Goal: Task Accomplishment & Management: Complete application form

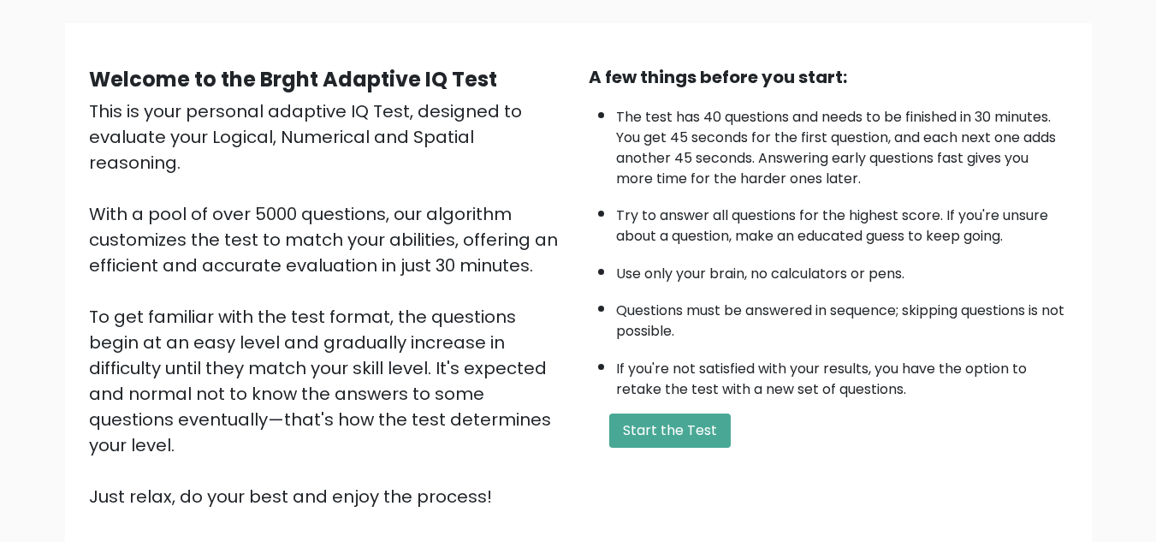
scroll to position [114, 0]
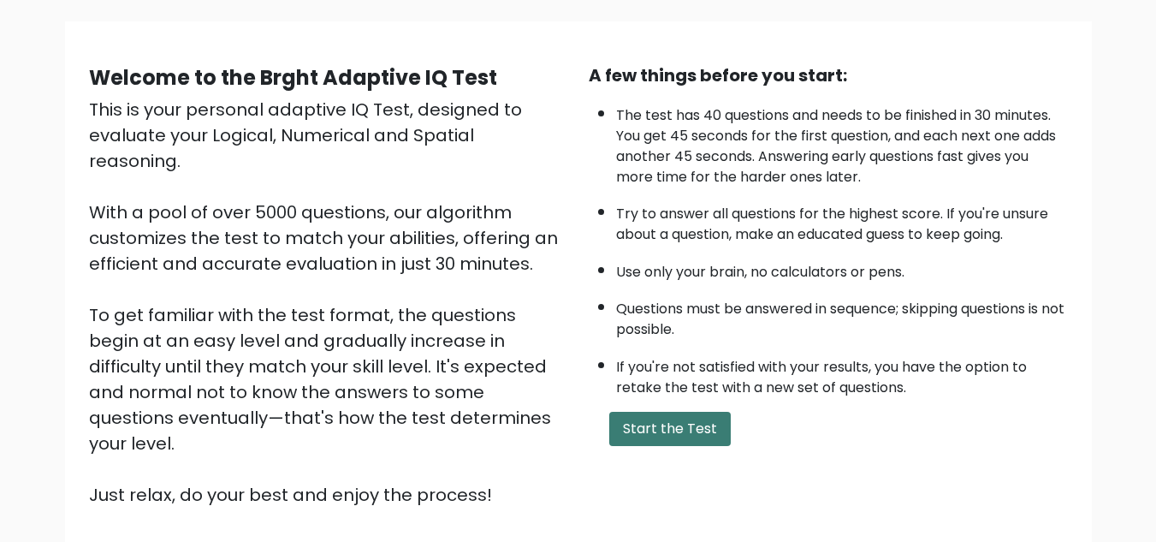
click at [660, 418] on button "Start the Test" at bounding box center [670, 429] width 122 height 34
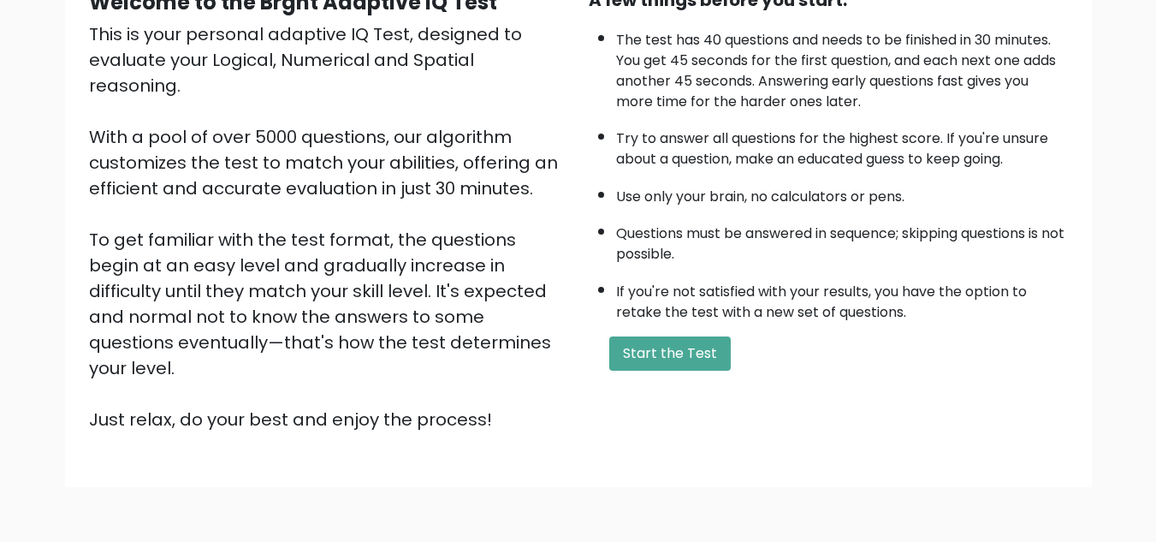
scroll to position [199, 0]
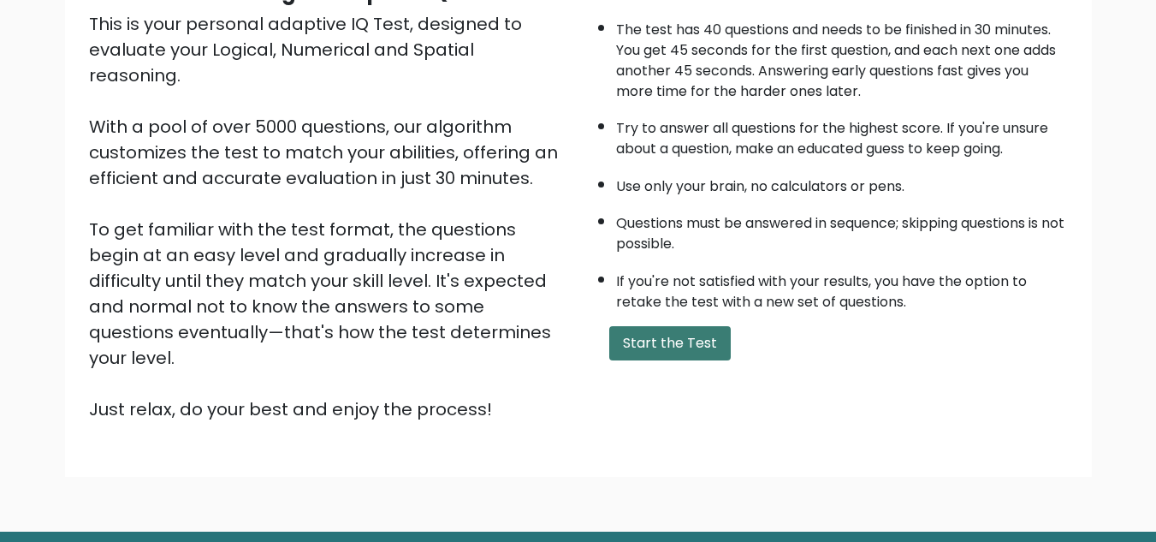
click at [673, 343] on button "Start the Test" at bounding box center [670, 343] width 122 height 34
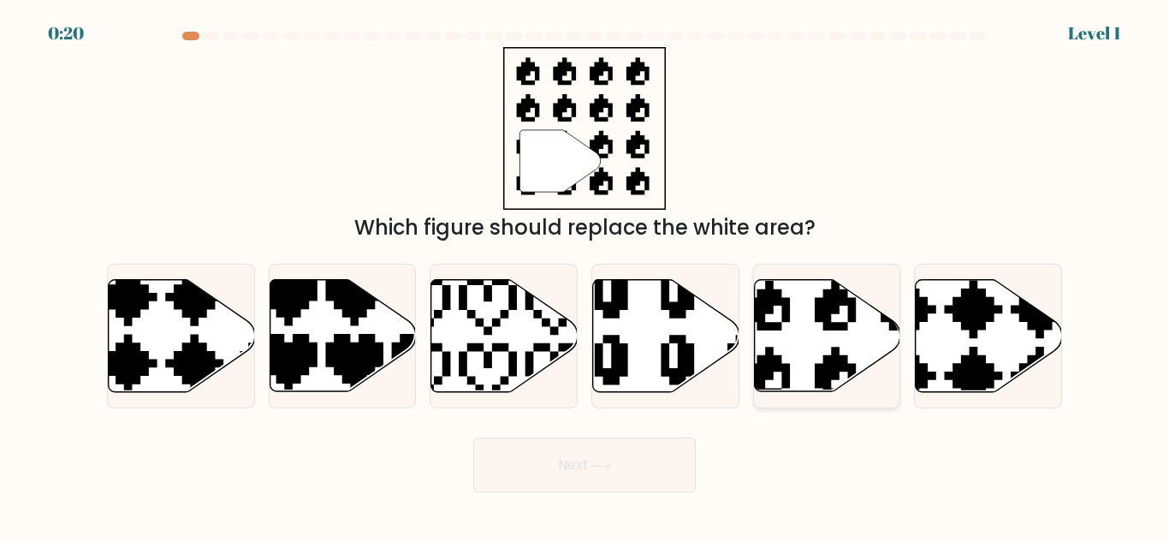
click at [801, 329] on icon at bounding box center [827, 336] width 146 height 112
click at [585, 276] on input "e." at bounding box center [584, 273] width 1 height 4
radio input "true"
click at [567, 454] on button "Next" at bounding box center [584, 464] width 222 height 55
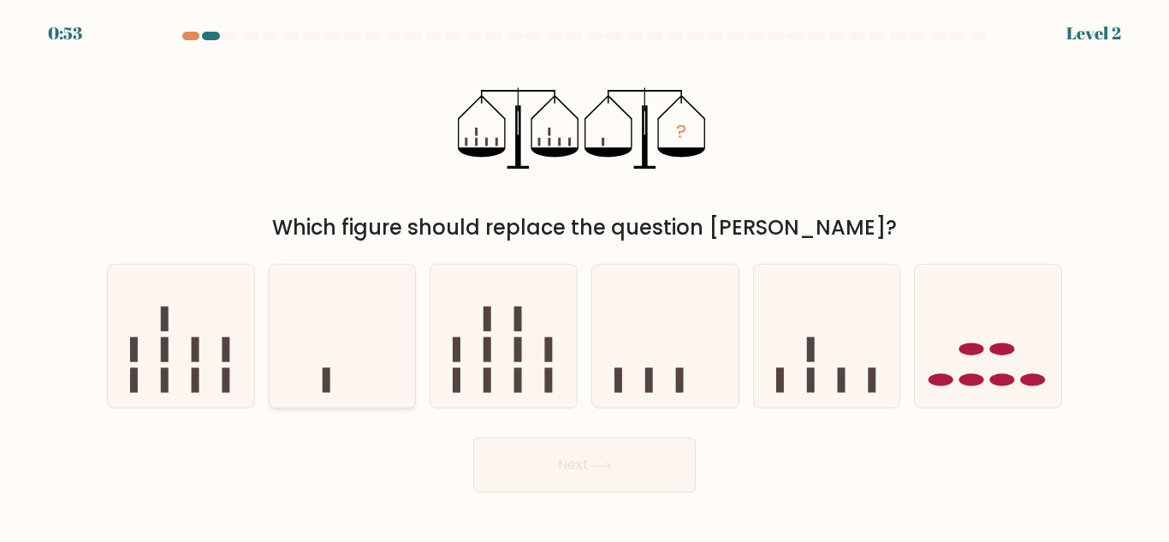
click at [389, 359] on icon at bounding box center [343, 336] width 146 height 121
click at [584, 276] on input "b." at bounding box center [584, 273] width 1 height 4
radio input "true"
click at [584, 451] on button "Next" at bounding box center [584, 464] width 222 height 55
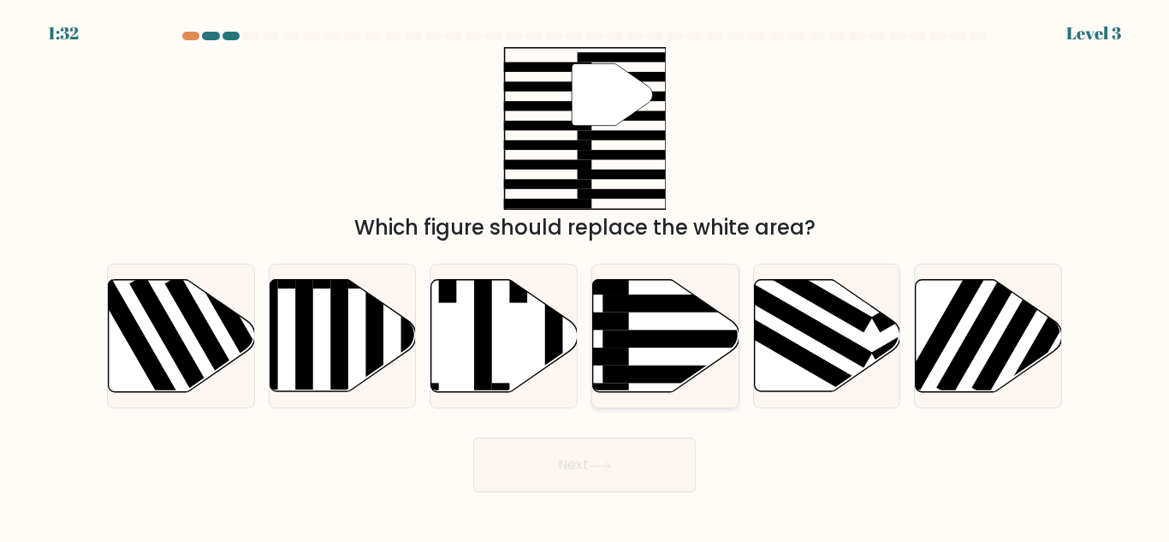
click at [632, 358] on icon at bounding box center [666, 336] width 146 height 112
click at [585, 276] on input "d." at bounding box center [584, 273] width 1 height 4
radio input "true"
click at [566, 467] on button "Next" at bounding box center [584, 464] width 222 height 55
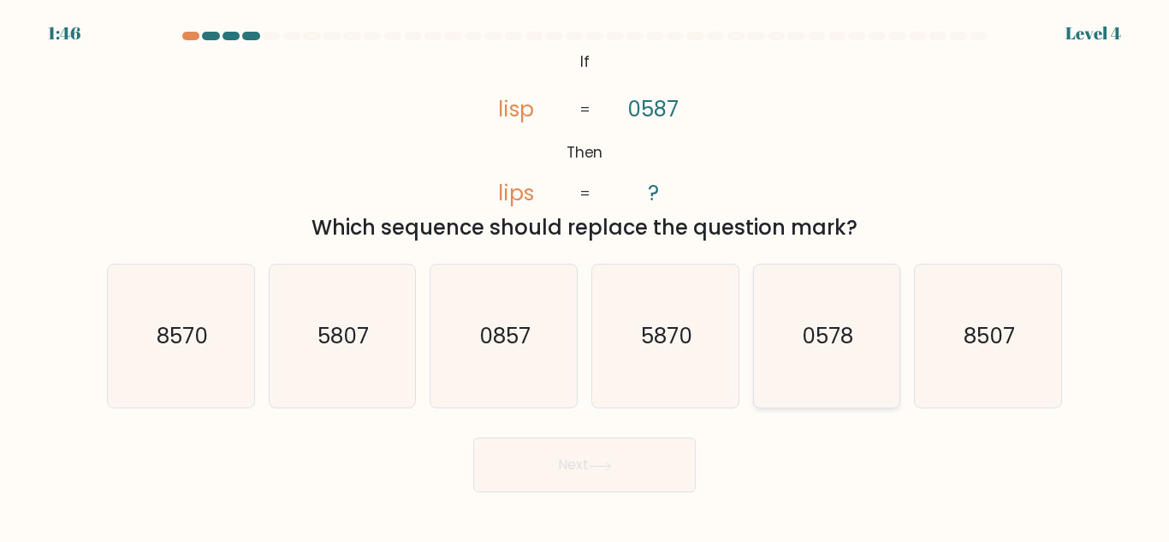
click at [816, 354] on icon "0578" at bounding box center [826, 335] width 143 height 143
click at [585, 276] on input "e. 0578" at bounding box center [584, 273] width 1 height 4
radio input "true"
click at [600, 454] on button "Next" at bounding box center [584, 464] width 222 height 55
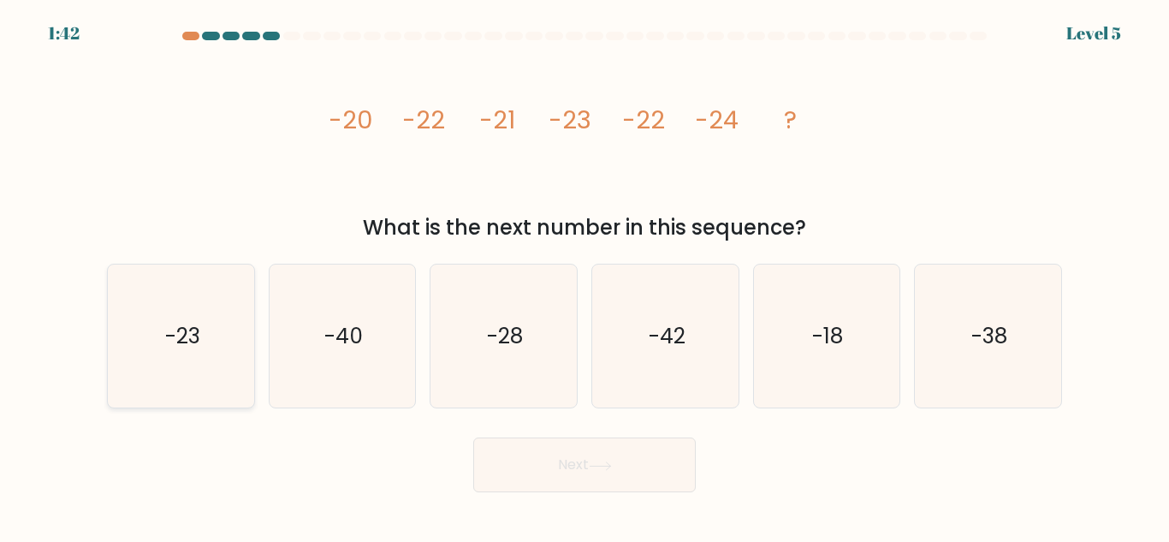
click at [185, 322] on text "-23" at bounding box center [181, 336] width 35 height 30
click at [584, 276] on input "a. -23" at bounding box center [584, 273] width 1 height 4
radio input "true"
click at [557, 442] on button "Next" at bounding box center [584, 464] width 222 height 55
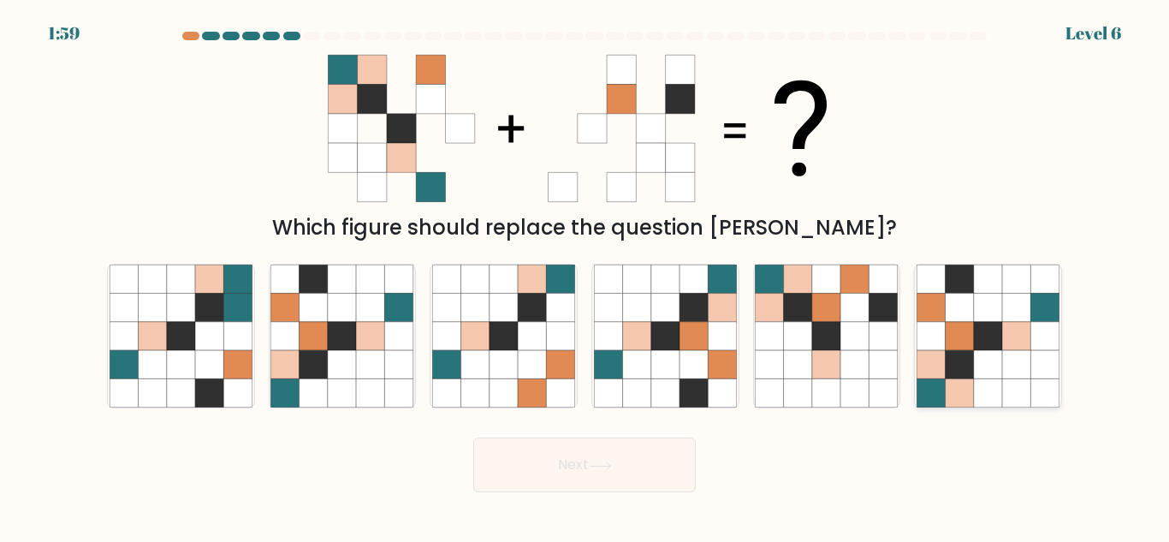
click at [934, 371] on icon at bounding box center [930, 364] width 28 height 28
click at [585, 276] on input "f." at bounding box center [584, 273] width 1 height 4
radio input "true"
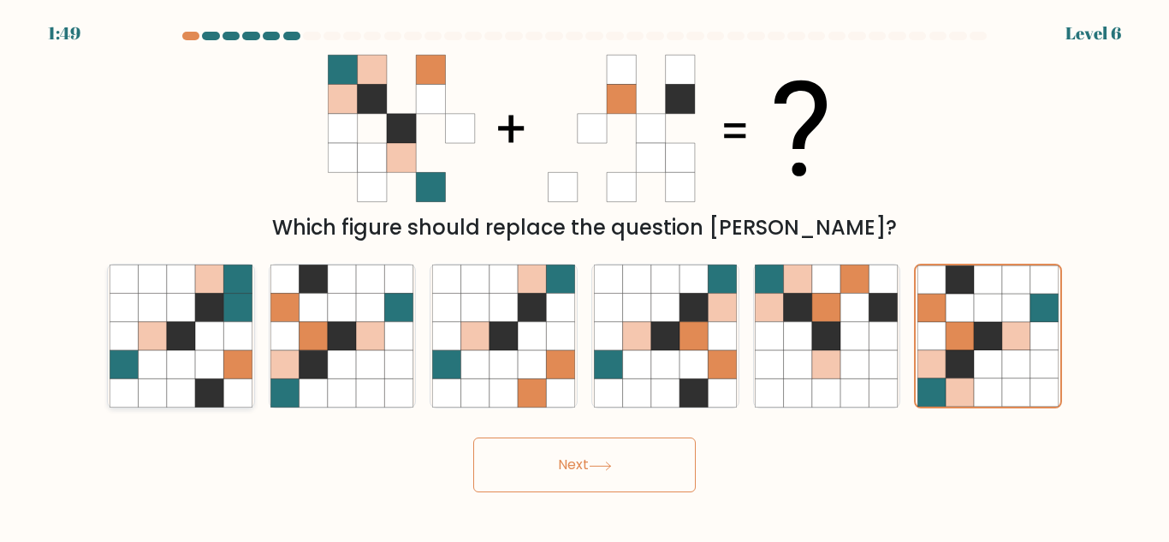
click at [207, 374] on icon at bounding box center [209, 364] width 28 height 28
click at [584, 276] on input "a." at bounding box center [584, 273] width 1 height 4
radio input "true"
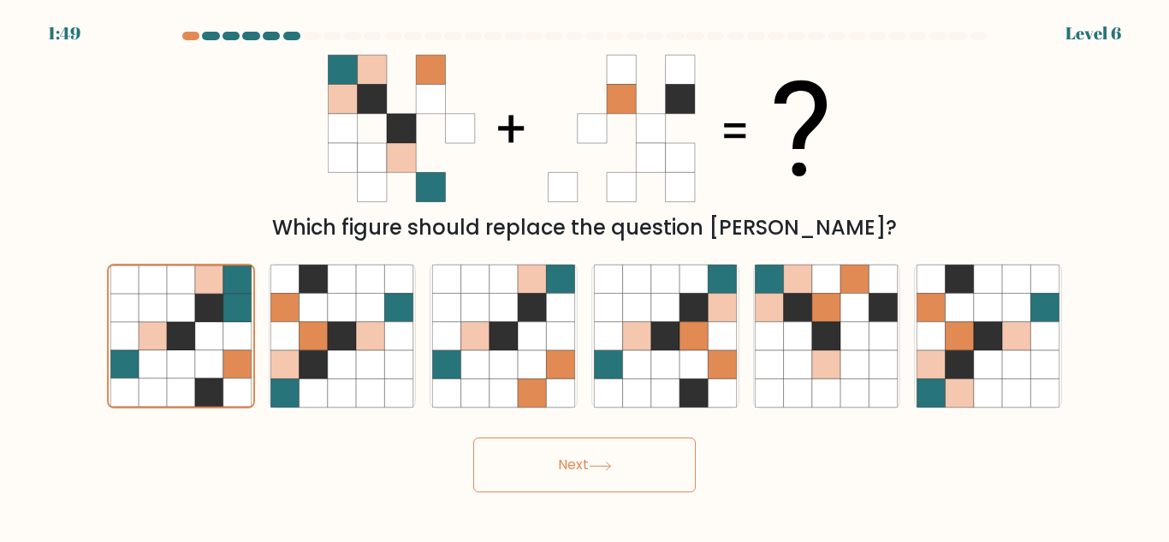
click at [555, 471] on button "Next" at bounding box center [584, 464] width 222 height 55
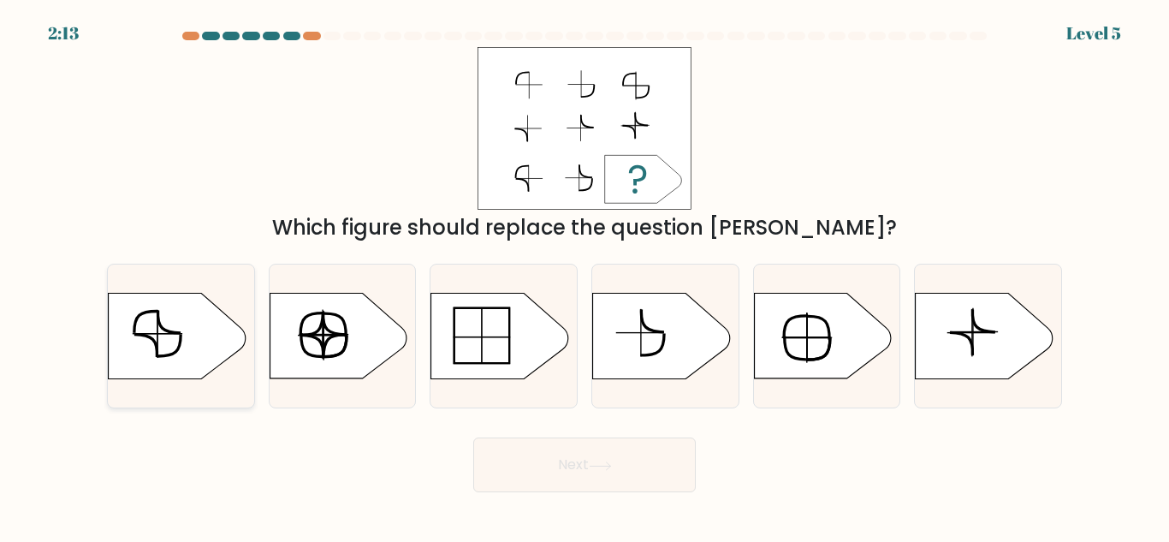
click at [208, 343] on icon at bounding box center [177, 337] width 137 height 86
click at [584, 276] on input "a." at bounding box center [584, 273] width 1 height 4
radio input "true"
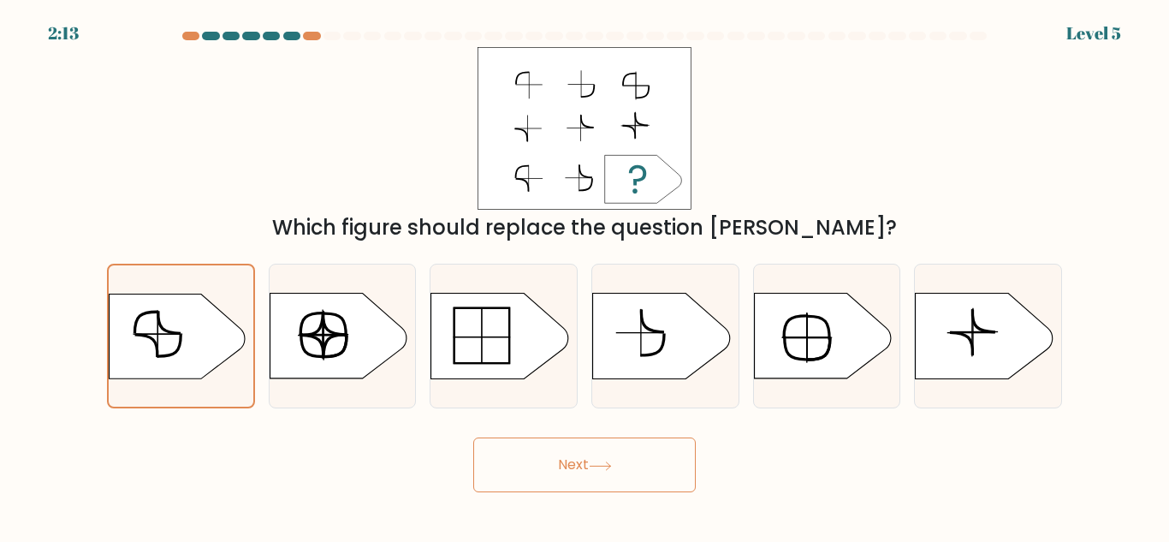
click at [599, 469] on icon at bounding box center [600, 465] width 23 height 9
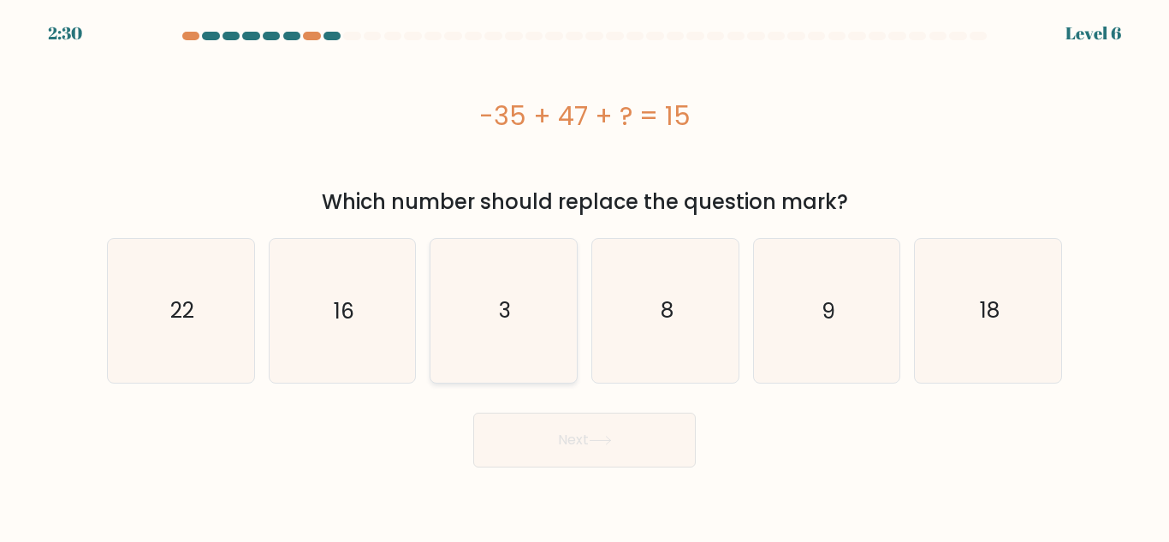
click at [460, 359] on icon "3" at bounding box center [503, 310] width 143 height 143
click at [584, 276] on input "c. 3" at bounding box center [584, 273] width 1 height 4
radio input "true"
click at [576, 437] on button "Next" at bounding box center [584, 439] width 222 height 55
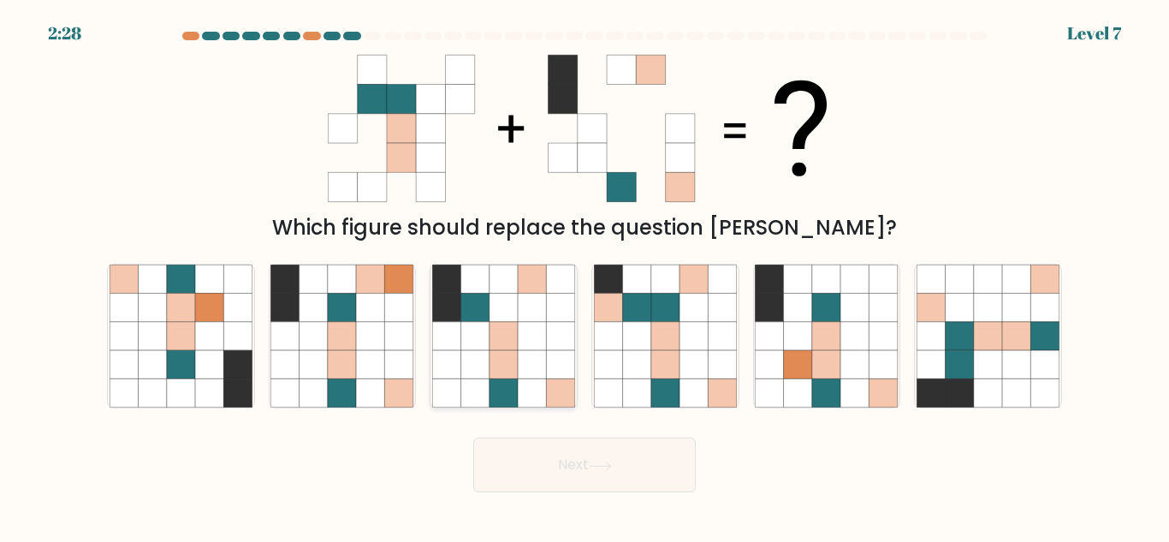
click at [474, 308] on icon at bounding box center [475, 308] width 28 height 28
click at [584, 276] on input "c." at bounding box center [584, 273] width 1 height 4
radio input "true"
click at [578, 448] on button "Next" at bounding box center [584, 464] width 222 height 55
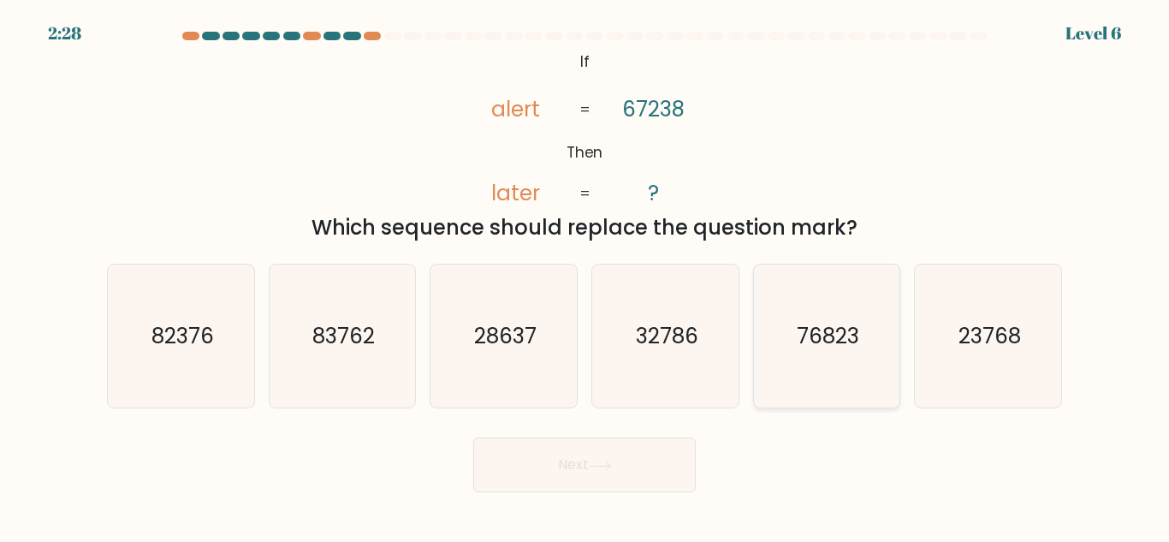
click at [780, 347] on icon "76823" at bounding box center [826, 335] width 143 height 143
click at [585, 276] on input "e. 76823" at bounding box center [584, 273] width 1 height 4
radio input "true"
click at [596, 466] on icon at bounding box center [600, 465] width 21 height 8
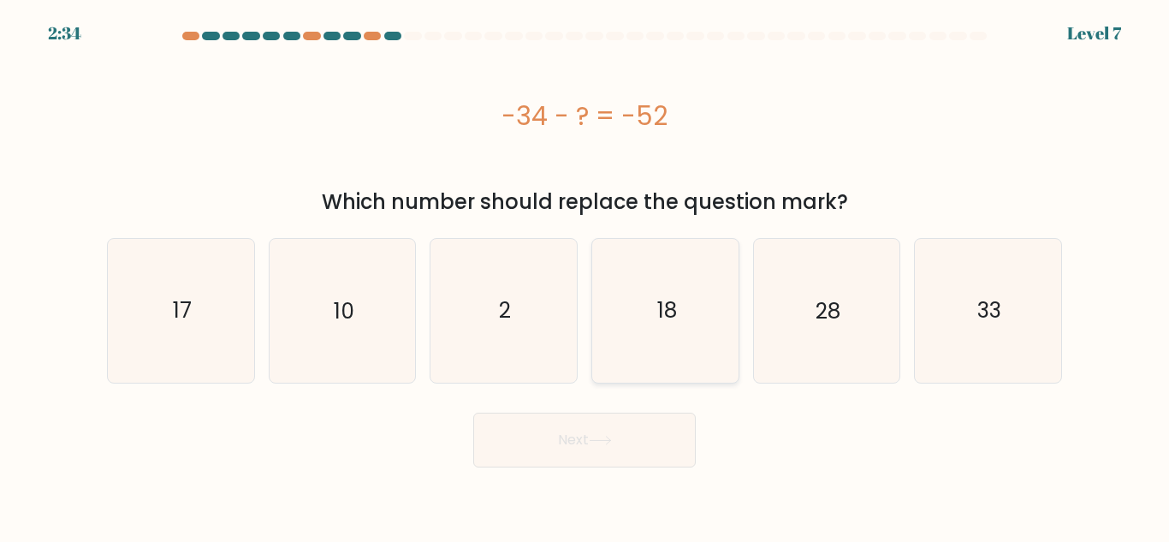
click at [676, 327] on icon "18" at bounding box center [665, 310] width 143 height 143
click at [585, 276] on input "d. 18" at bounding box center [584, 273] width 1 height 4
radio input "true"
click at [638, 421] on button "Next" at bounding box center [584, 439] width 222 height 55
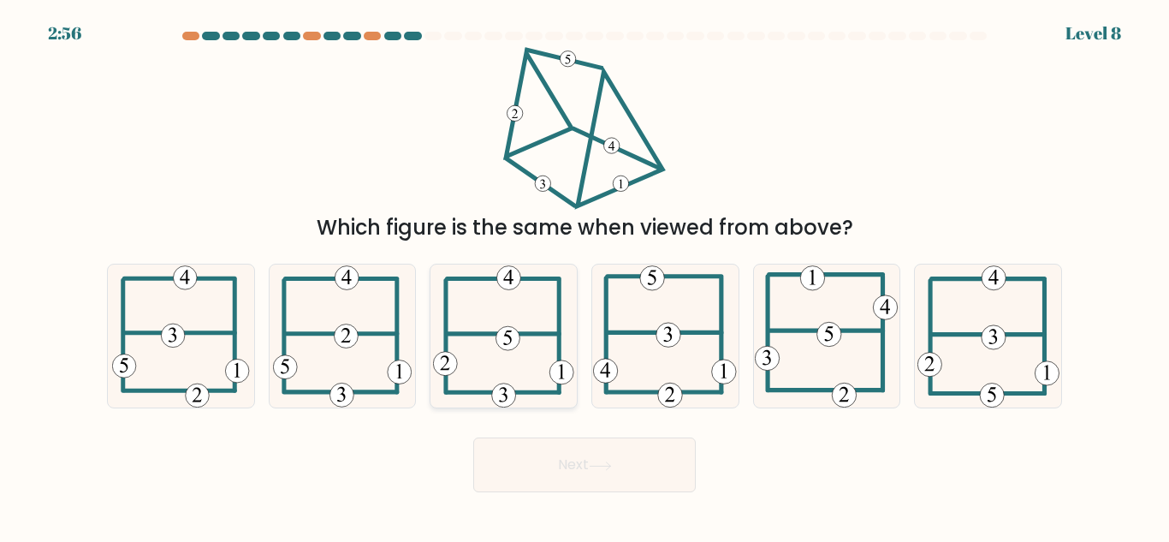
click at [525, 318] on icon at bounding box center [503, 335] width 141 height 143
click at [584, 276] on input "c." at bounding box center [584, 273] width 1 height 4
radio input "true"
click at [545, 476] on button "Next" at bounding box center [584, 464] width 222 height 55
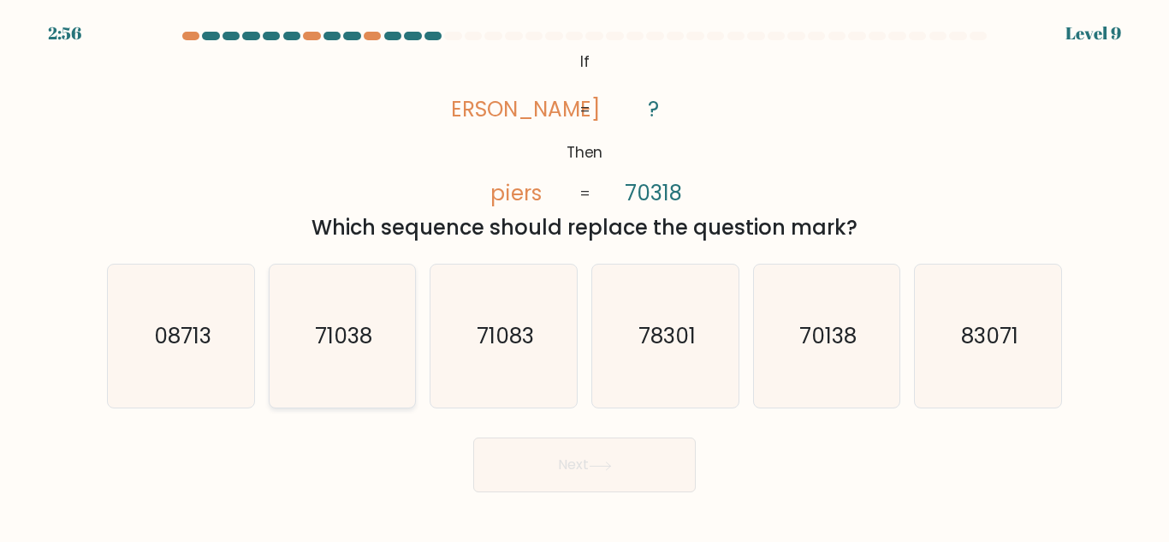
click at [391, 344] on icon "71038" at bounding box center [341, 335] width 143 height 143
click at [584, 276] on input "b. 71038" at bounding box center [584, 273] width 1 height 4
radio input "true"
click at [549, 448] on button "Next" at bounding box center [584, 464] width 222 height 55
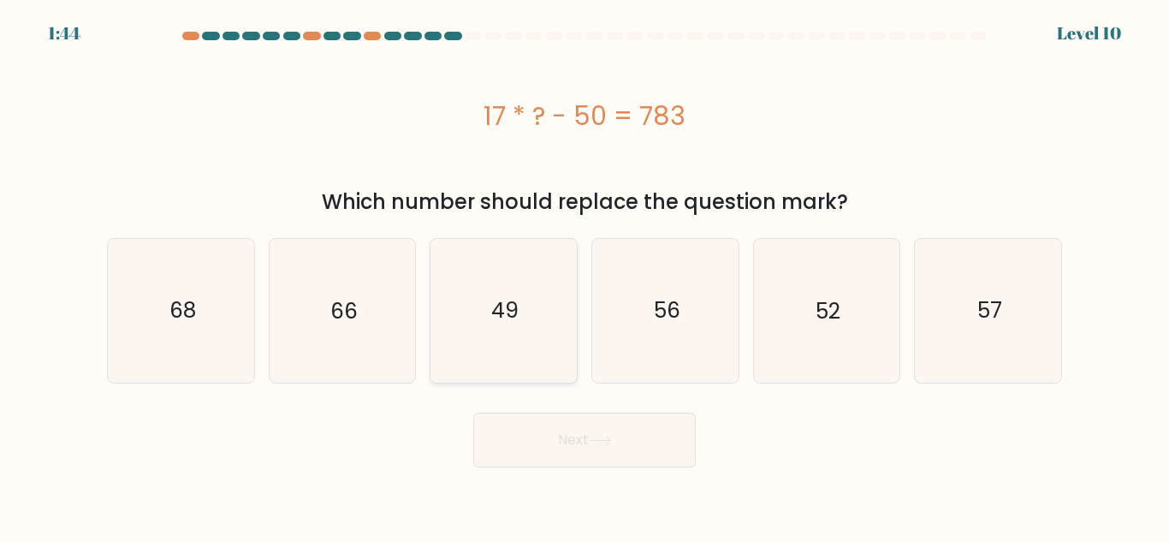
click at [542, 323] on icon "49" at bounding box center [503, 310] width 143 height 143
click at [584, 276] on input "c. 49" at bounding box center [584, 273] width 1 height 4
radio input "true"
click at [549, 408] on div "Next" at bounding box center [585, 435] width 976 height 63
click at [549, 428] on button "Next" at bounding box center [584, 439] width 222 height 55
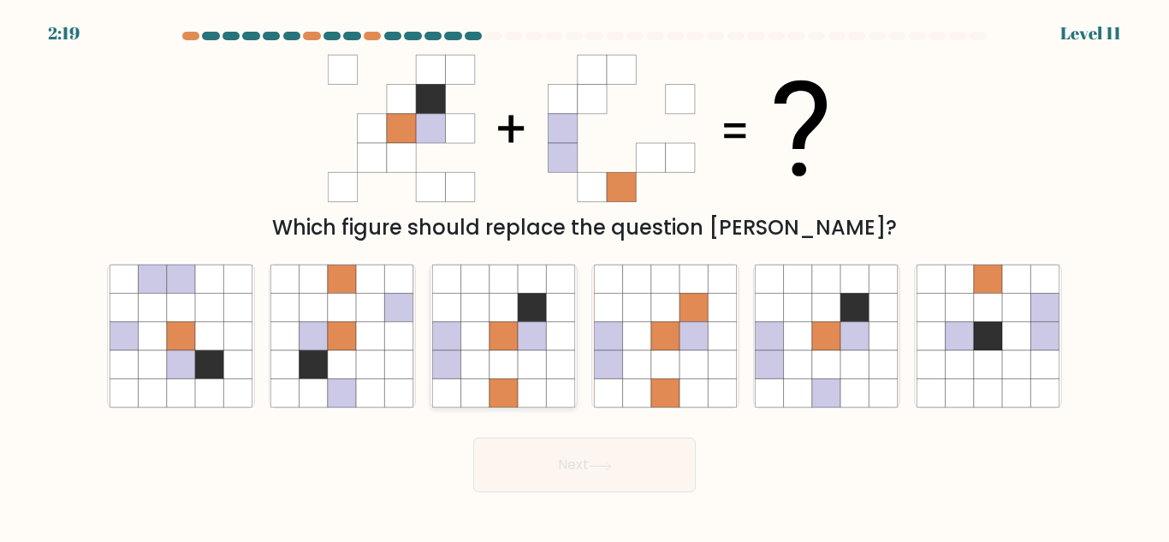
click at [531, 324] on icon at bounding box center [532, 336] width 28 height 28
click at [584, 276] on input "c." at bounding box center [584, 273] width 1 height 4
radio input "true"
click at [527, 431] on div "Next" at bounding box center [585, 460] width 976 height 63
click at [526, 444] on button "Next" at bounding box center [584, 464] width 222 height 55
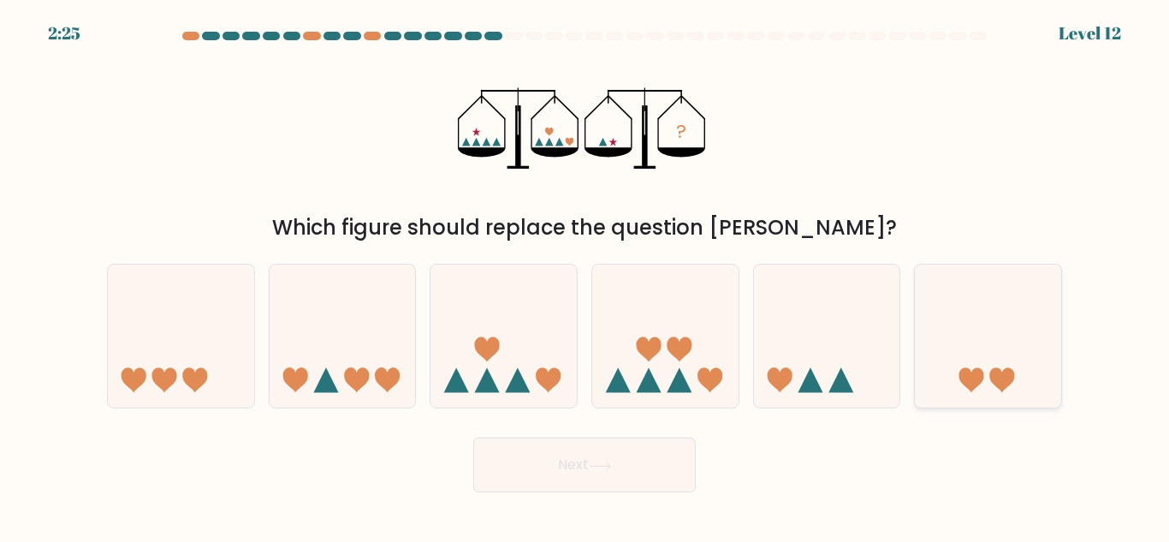
click at [970, 388] on icon at bounding box center [971, 380] width 25 height 25
click at [585, 276] on input "f." at bounding box center [584, 273] width 1 height 4
radio input "true"
click at [670, 455] on button "Next" at bounding box center [584, 464] width 222 height 55
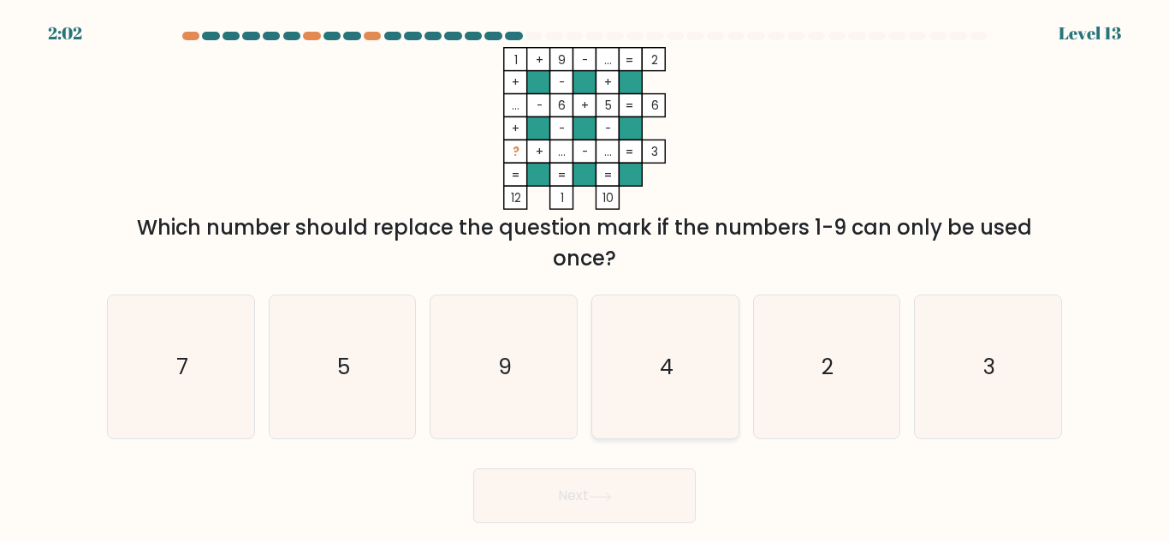
click at [679, 399] on icon "4" at bounding box center [665, 366] width 143 height 143
click at [585, 276] on input "d. 4" at bounding box center [584, 273] width 1 height 4
radio input "true"
click at [646, 485] on button "Next" at bounding box center [584, 495] width 222 height 55
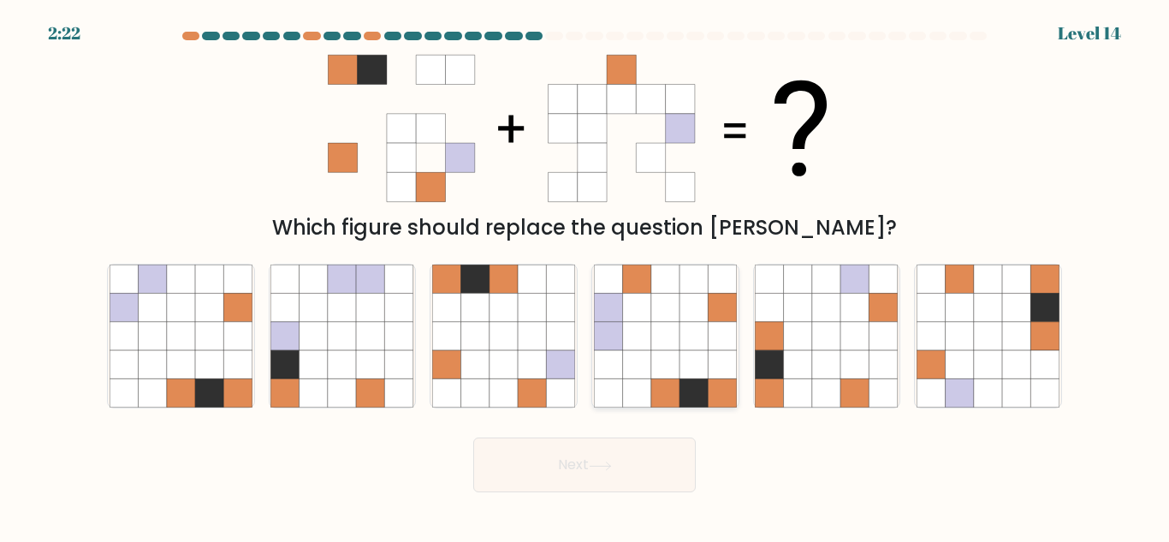
click at [679, 359] on icon at bounding box center [693, 364] width 28 height 28
click at [585, 276] on input "d." at bounding box center [584, 273] width 1 height 4
radio input "true"
click at [598, 440] on button "Next" at bounding box center [584, 464] width 222 height 55
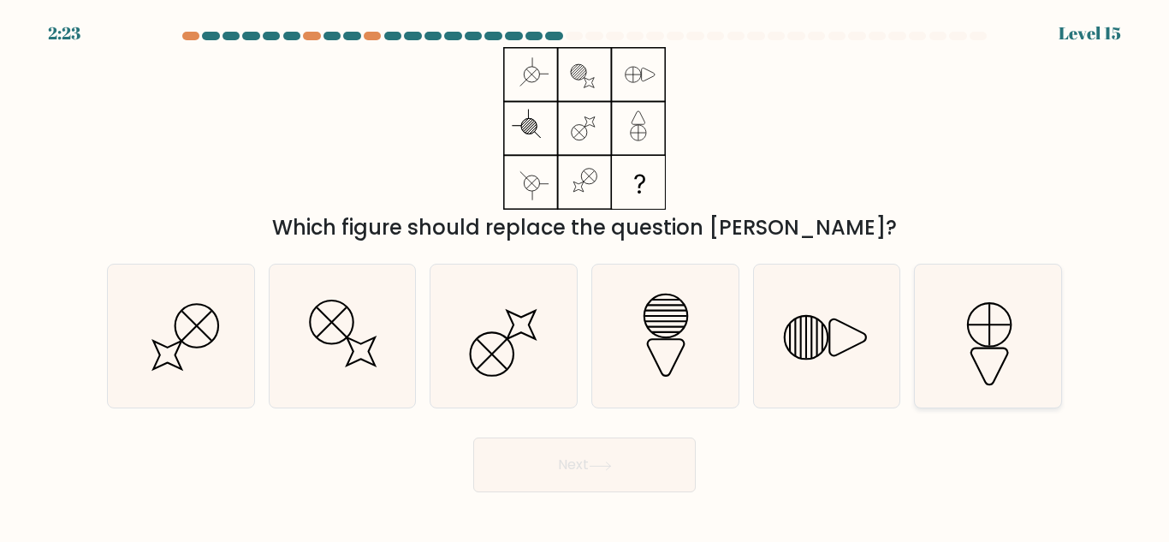
click at [963, 362] on icon at bounding box center [987, 335] width 143 height 143
click at [585, 276] on input "f." at bounding box center [584, 273] width 1 height 4
radio input "true"
click at [638, 458] on button "Next" at bounding box center [584, 464] width 222 height 55
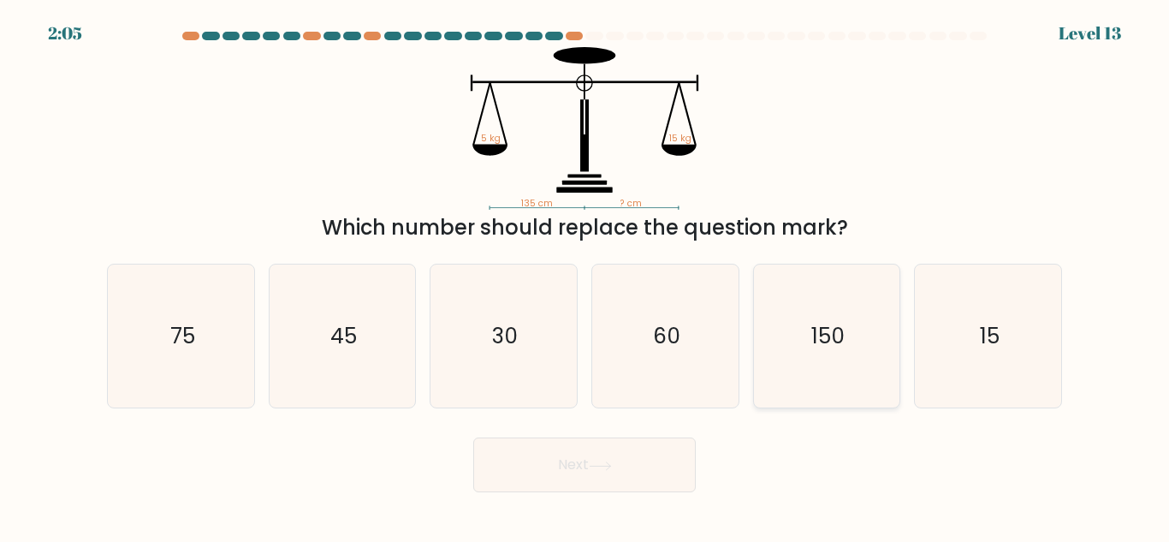
click at [768, 365] on icon "150" at bounding box center [826, 335] width 143 height 143
click at [585, 276] on input "e. 150" at bounding box center [584, 273] width 1 height 4
radio input "true"
click at [623, 445] on button "Next" at bounding box center [584, 464] width 222 height 55
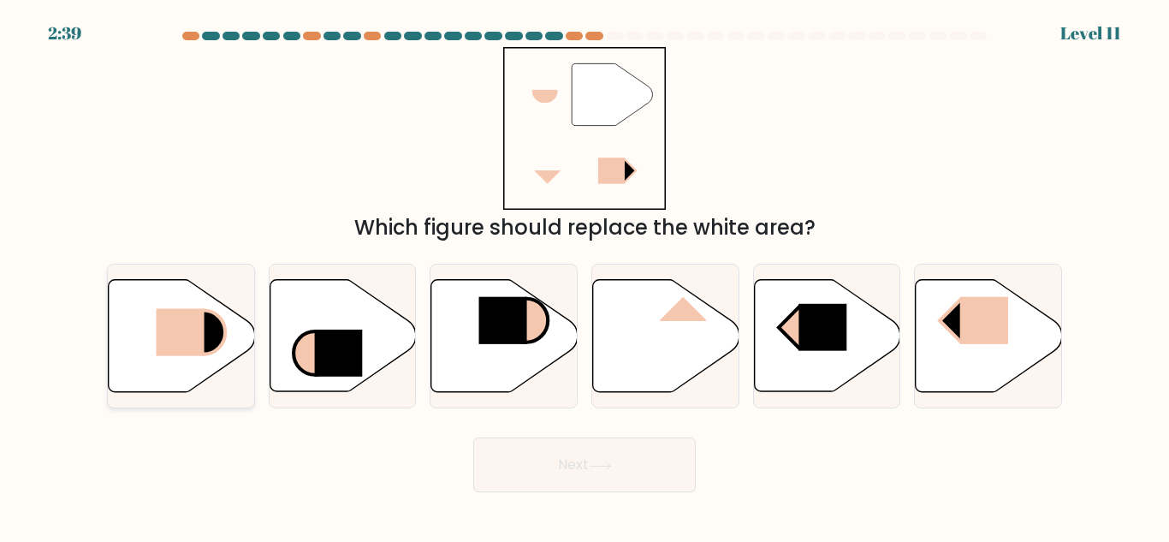
click at [151, 355] on icon at bounding box center [182, 336] width 146 height 112
click at [584, 276] on input "a." at bounding box center [584, 273] width 1 height 4
radio input "true"
click at [530, 461] on button "Next" at bounding box center [584, 464] width 222 height 55
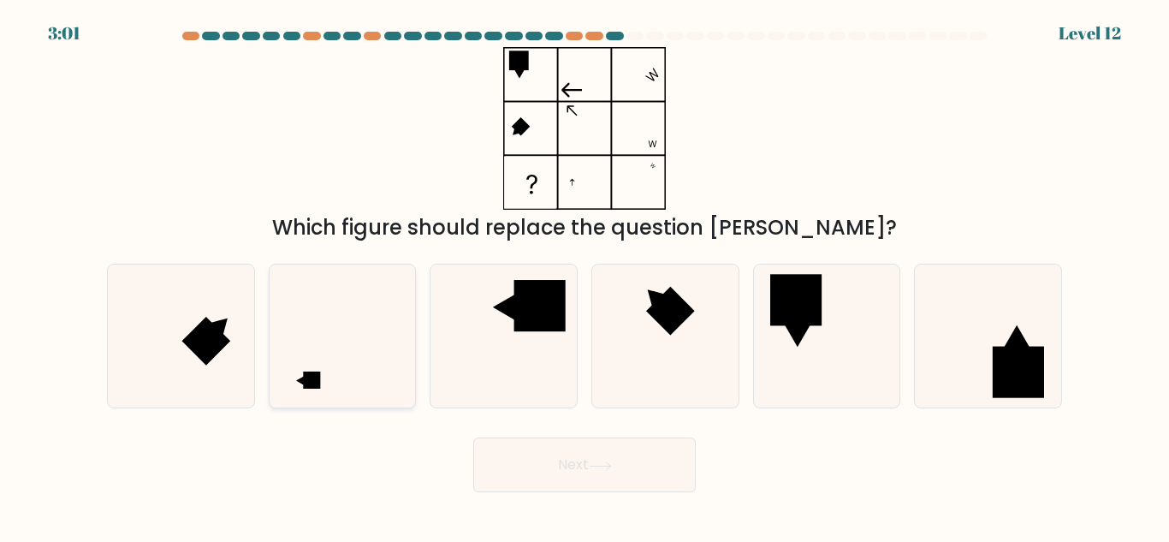
click at [321, 407] on icon at bounding box center [341, 335] width 143 height 143
click at [584, 276] on input "b." at bounding box center [584, 273] width 1 height 4
radio input "true"
click at [537, 483] on button "Next" at bounding box center [584, 464] width 222 height 55
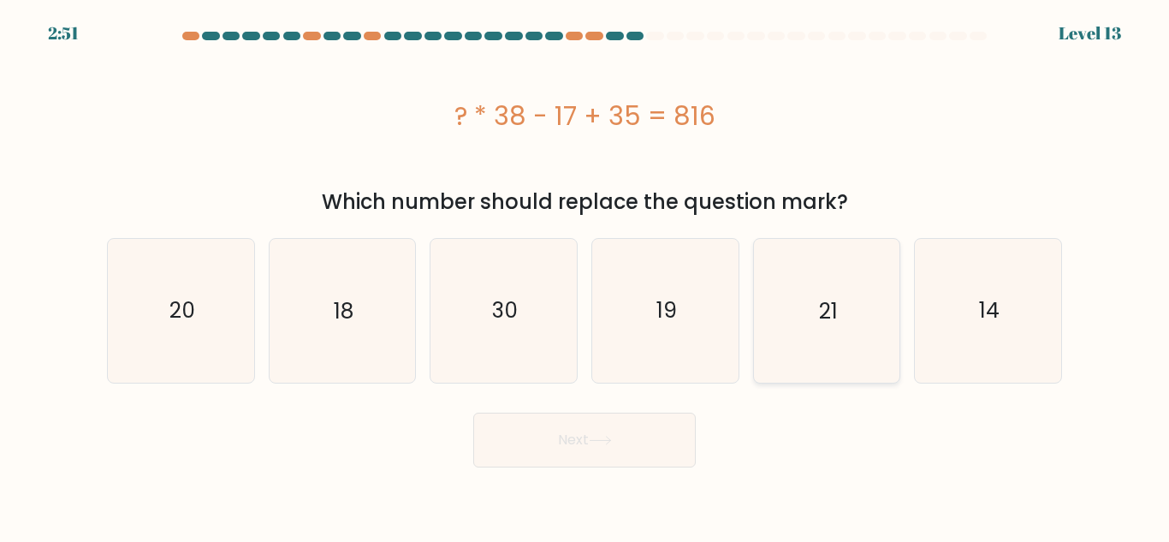
click at [813, 347] on icon "21" at bounding box center [826, 310] width 143 height 143
click at [585, 276] on input "e. 21" at bounding box center [584, 273] width 1 height 4
radio input "true"
click at [638, 445] on button "Next" at bounding box center [584, 439] width 222 height 55
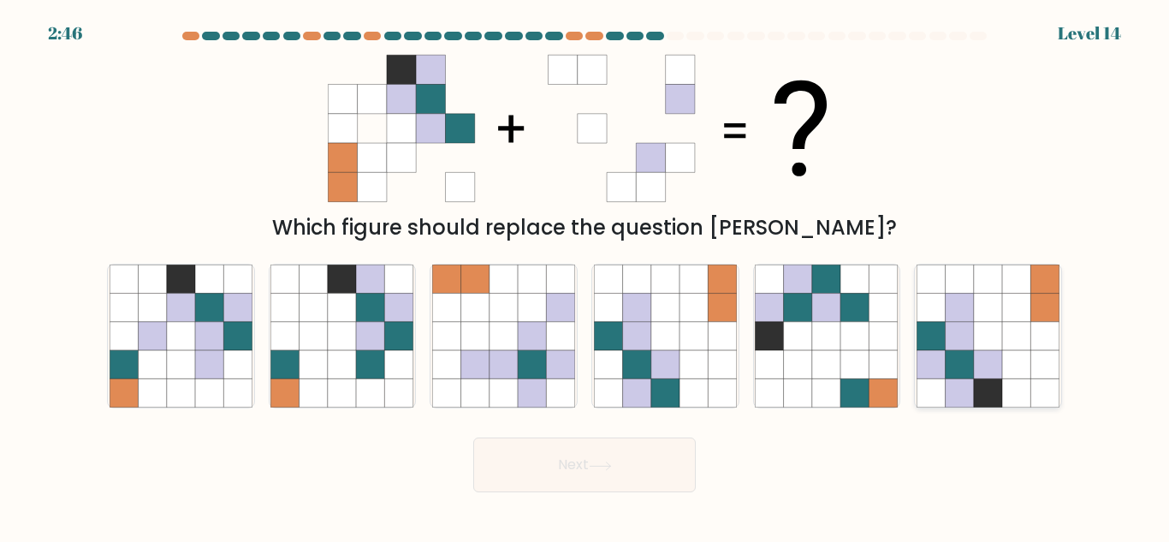
click at [950, 377] on icon at bounding box center [960, 364] width 28 height 28
click at [585, 276] on input "f." at bounding box center [584, 273] width 1 height 4
radio input "true"
click at [649, 465] on button "Next" at bounding box center [584, 464] width 222 height 55
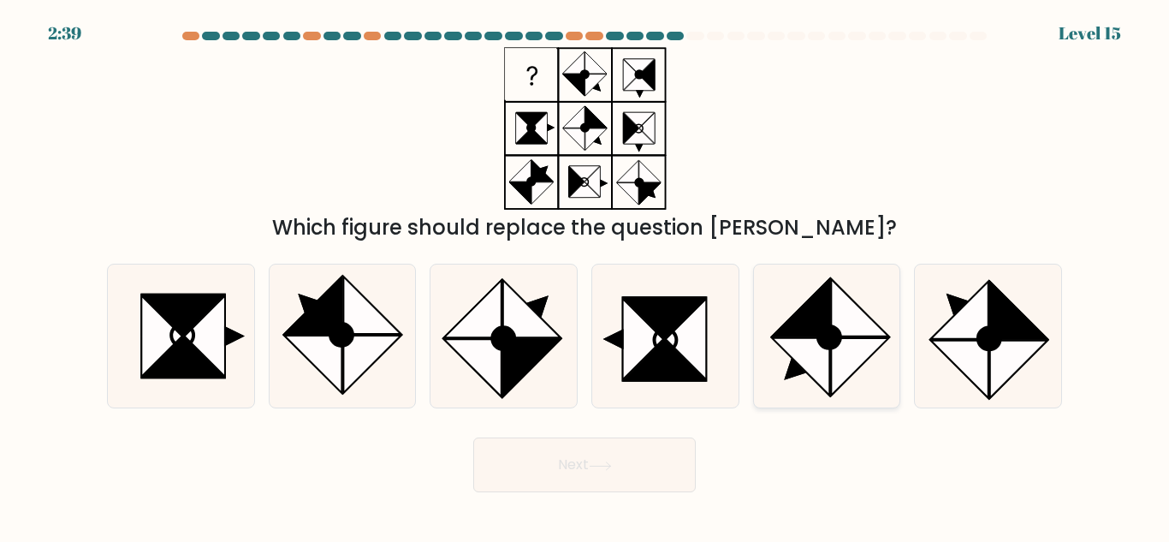
click at [814, 336] on icon at bounding box center [801, 307] width 57 height 57
click at [585, 276] on input "e." at bounding box center [584, 273] width 1 height 4
radio input "true"
click at [606, 456] on button "Next" at bounding box center [584, 464] width 222 height 55
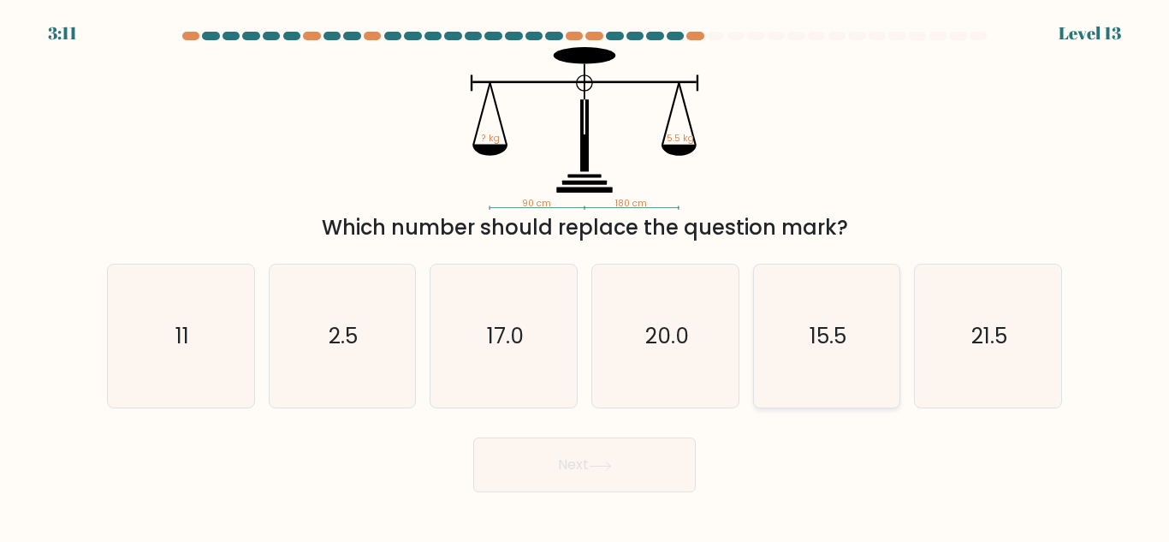
click at [837, 380] on icon "15.5" at bounding box center [826, 335] width 143 height 143
click at [585, 276] on input "e. 15.5" at bounding box center [584, 273] width 1 height 4
radio input "true"
click at [630, 451] on button "Next" at bounding box center [584, 464] width 222 height 55
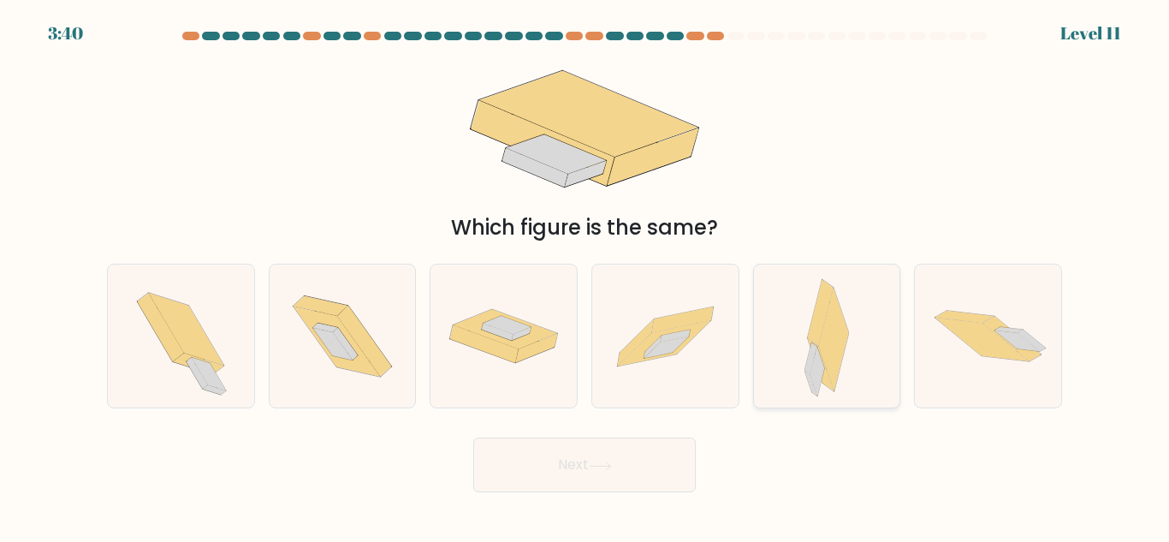
click at [836, 367] on icon at bounding box center [834, 340] width 30 height 104
click at [585, 276] on input "e." at bounding box center [584, 273] width 1 height 4
radio input "true"
click at [620, 450] on button "Next" at bounding box center [584, 464] width 222 height 55
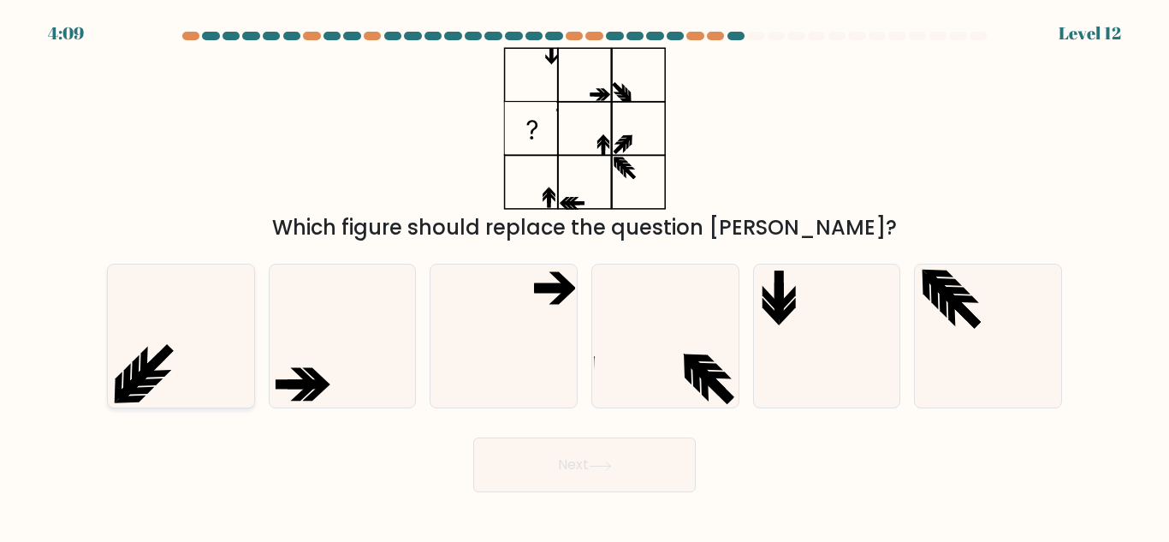
click at [171, 396] on icon at bounding box center [181, 335] width 143 height 143
click at [584, 276] on input "a." at bounding box center [584, 273] width 1 height 4
radio input "true"
click at [584, 473] on button "Next" at bounding box center [584, 464] width 222 height 55
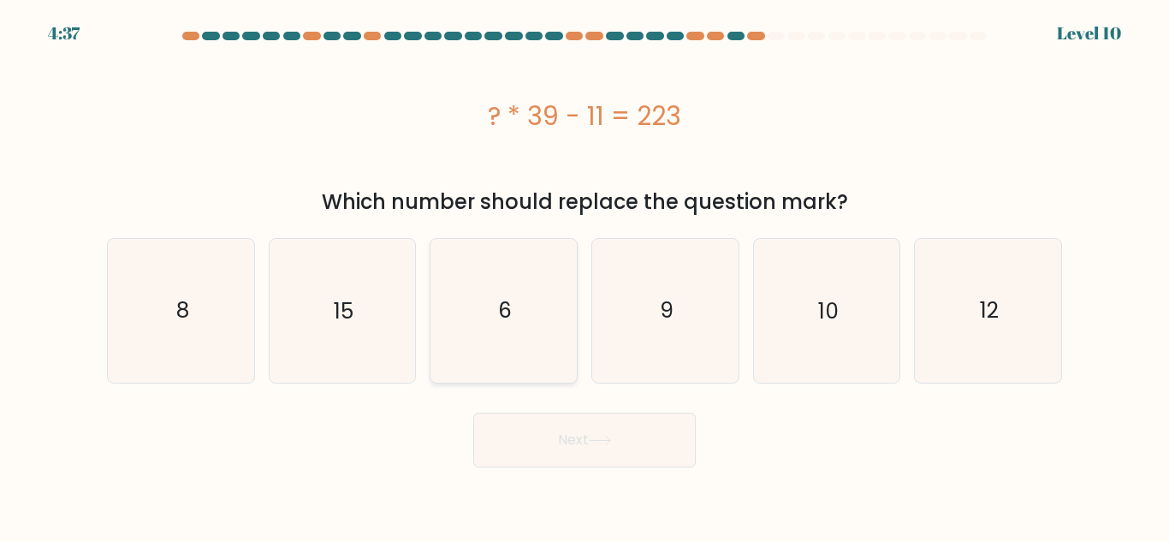
click at [474, 341] on icon "6" at bounding box center [503, 310] width 143 height 143
click at [584, 276] on input "c. 6" at bounding box center [584, 273] width 1 height 4
radio input "true"
click at [515, 453] on button "Next" at bounding box center [584, 439] width 222 height 55
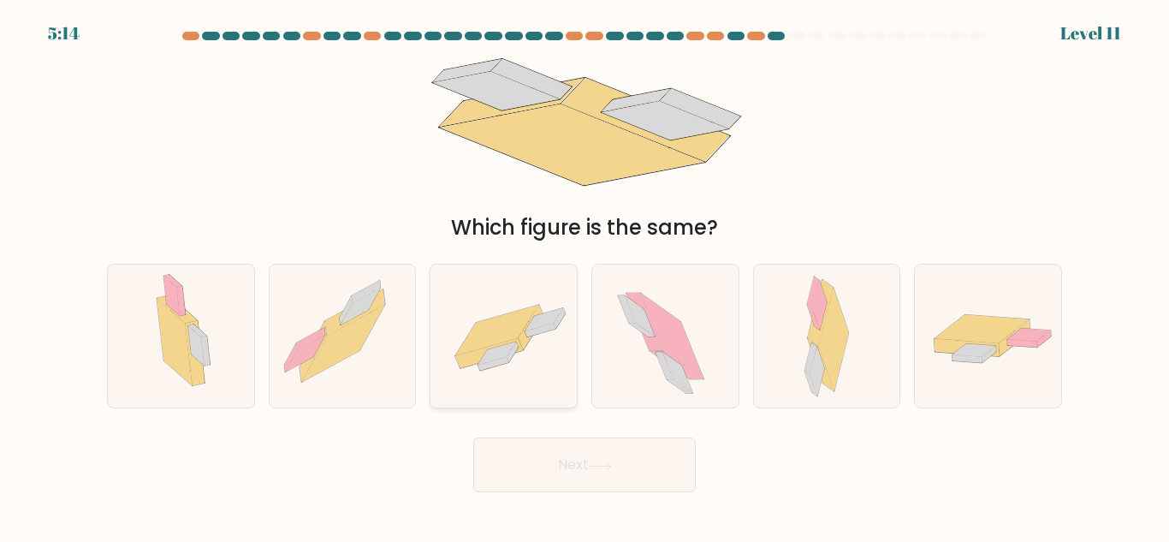
click at [470, 343] on icon at bounding box center [496, 330] width 83 height 50
click at [584, 276] on input "c." at bounding box center [584, 273] width 1 height 4
radio input "true"
click at [519, 483] on button "Next" at bounding box center [584, 464] width 222 height 55
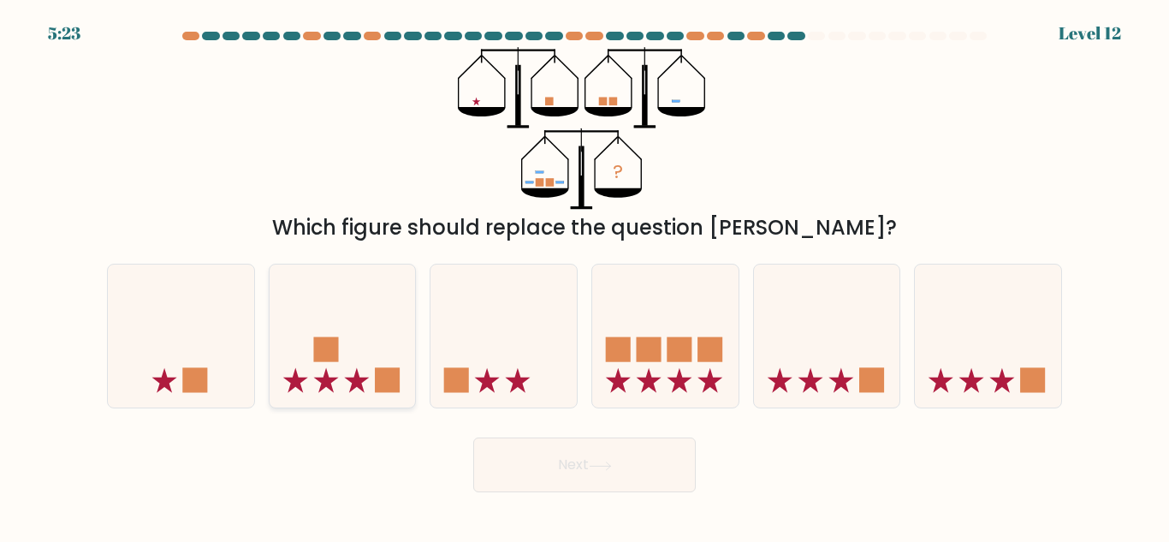
click at [372, 362] on icon at bounding box center [343, 336] width 146 height 121
click at [584, 276] on input "b." at bounding box center [584, 273] width 1 height 4
radio input "true"
click at [596, 439] on div "Next" at bounding box center [585, 460] width 976 height 63
drag, startPoint x: 594, startPoint y: 467, endPoint x: 581, endPoint y: 462, distance: 13.8
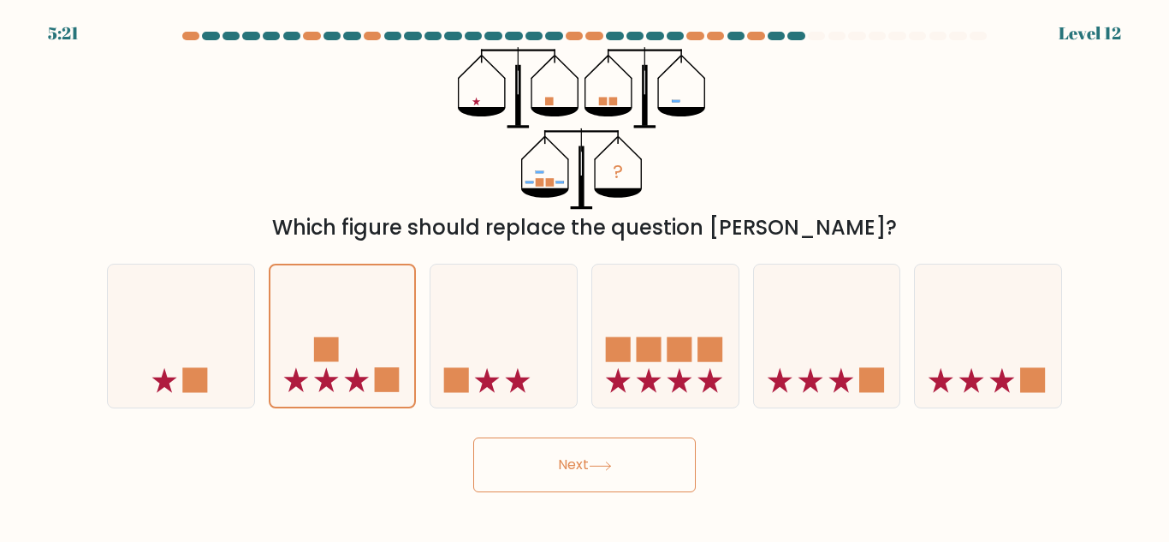
click at [593, 466] on icon at bounding box center [600, 465] width 23 height 9
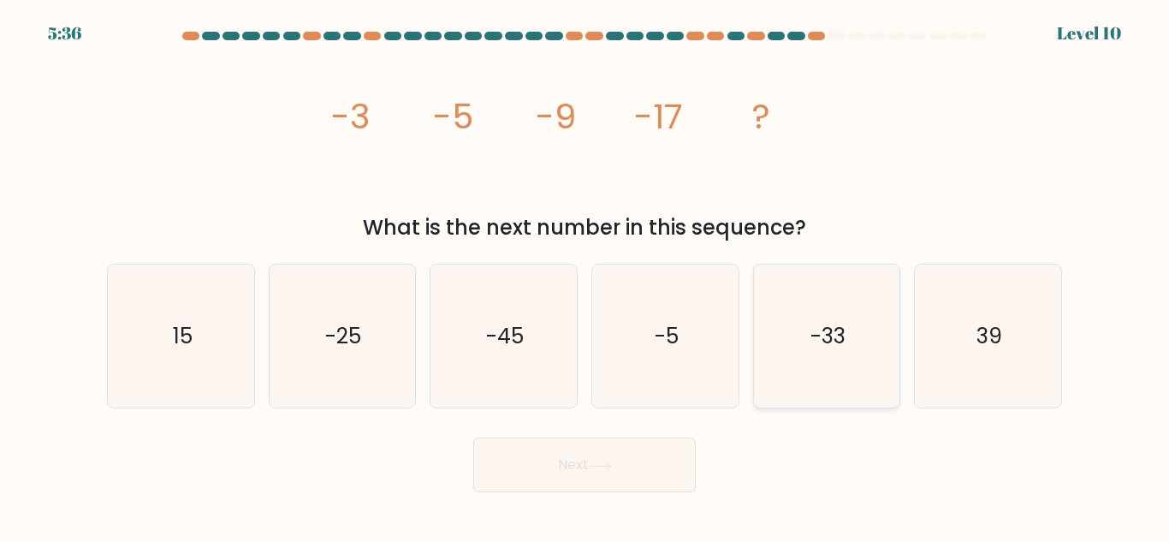
click at [832, 369] on icon "-33" at bounding box center [826, 335] width 143 height 143
click at [585, 276] on input "e. -33" at bounding box center [584, 273] width 1 height 4
radio input "true"
click at [580, 475] on button "Next" at bounding box center [584, 464] width 222 height 55
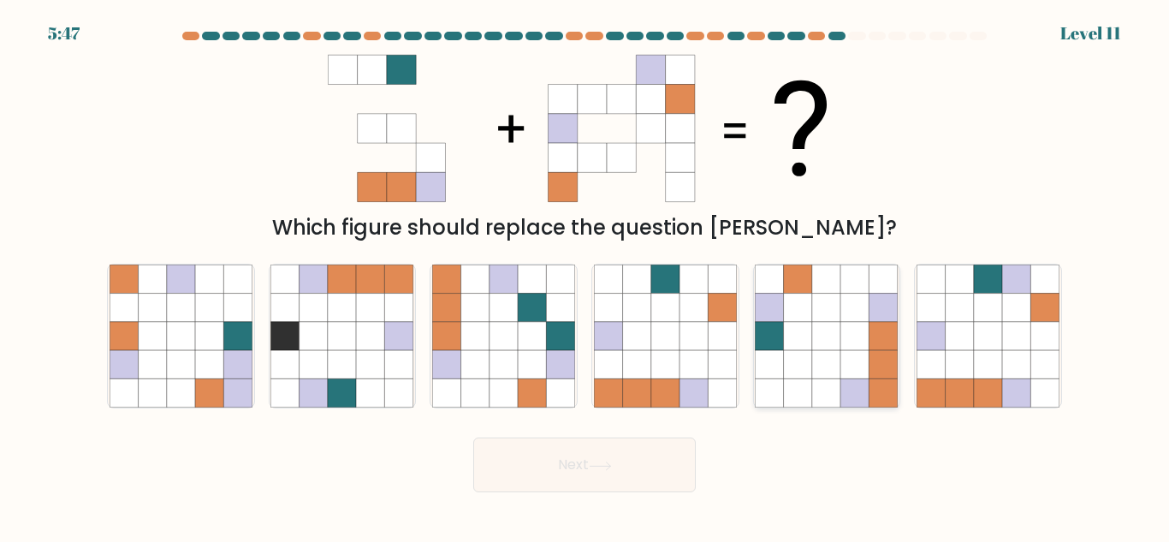
click at [842, 361] on icon at bounding box center [855, 364] width 28 height 28
click at [585, 276] on input "e." at bounding box center [584, 273] width 1 height 4
radio input "true"
click at [612, 459] on button "Next" at bounding box center [584, 464] width 222 height 55
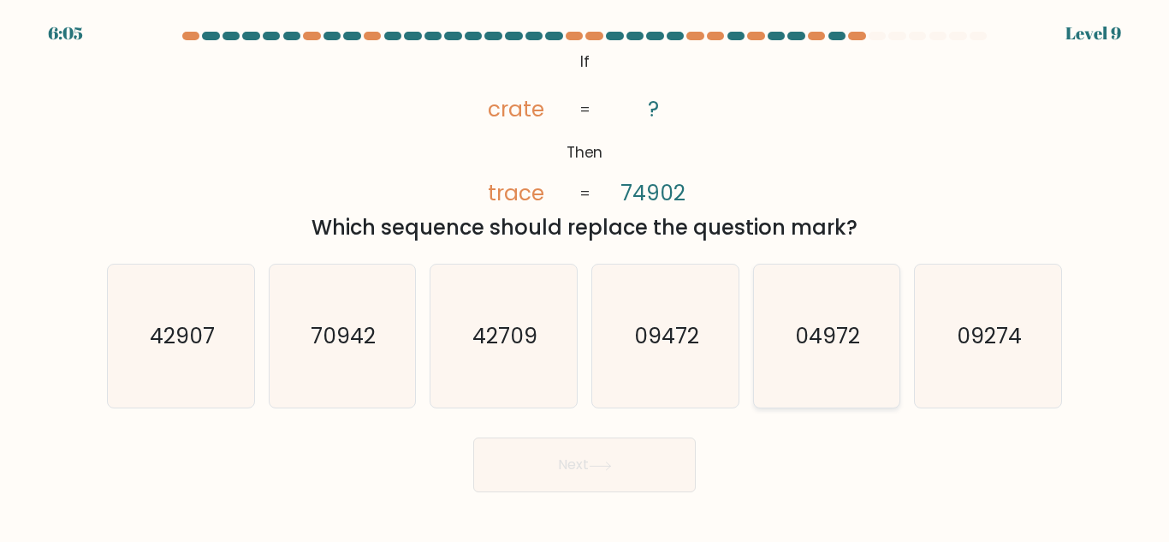
click at [856, 359] on icon "04972" at bounding box center [826, 335] width 143 height 143
click at [585, 276] on input "e. 04972" at bounding box center [584, 273] width 1 height 4
radio input "true"
click at [604, 474] on button "Next" at bounding box center [584, 464] width 222 height 55
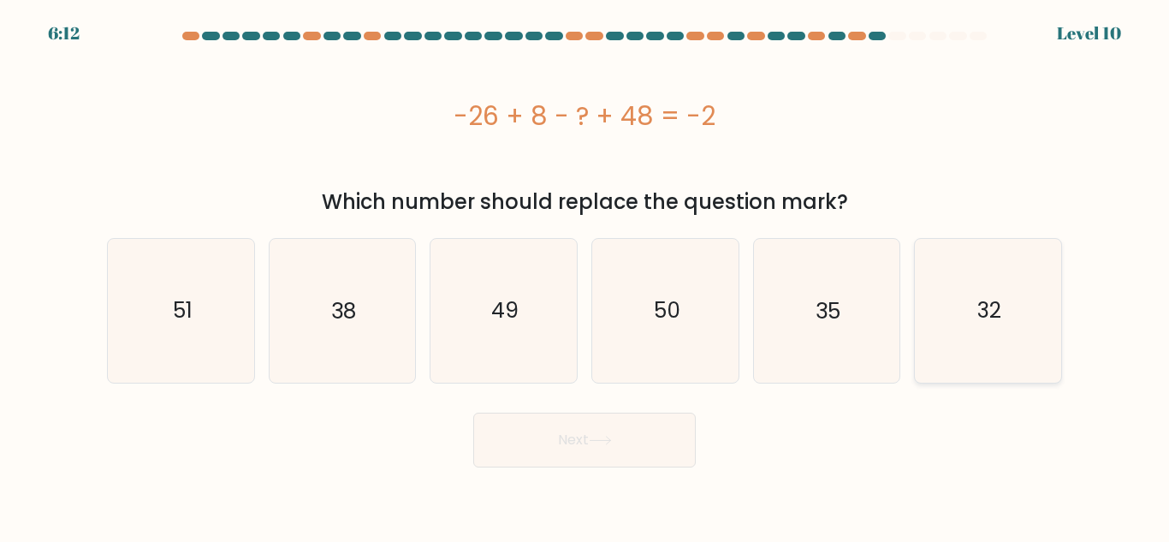
click at [986, 306] on text "32" at bounding box center [989, 310] width 24 height 30
click at [585, 276] on input "f. 32" at bounding box center [584, 273] width 1 height 4
radio input "true"
click at [621, 430] on button "Next" at bounding box center [584, 439] width 222 height 55
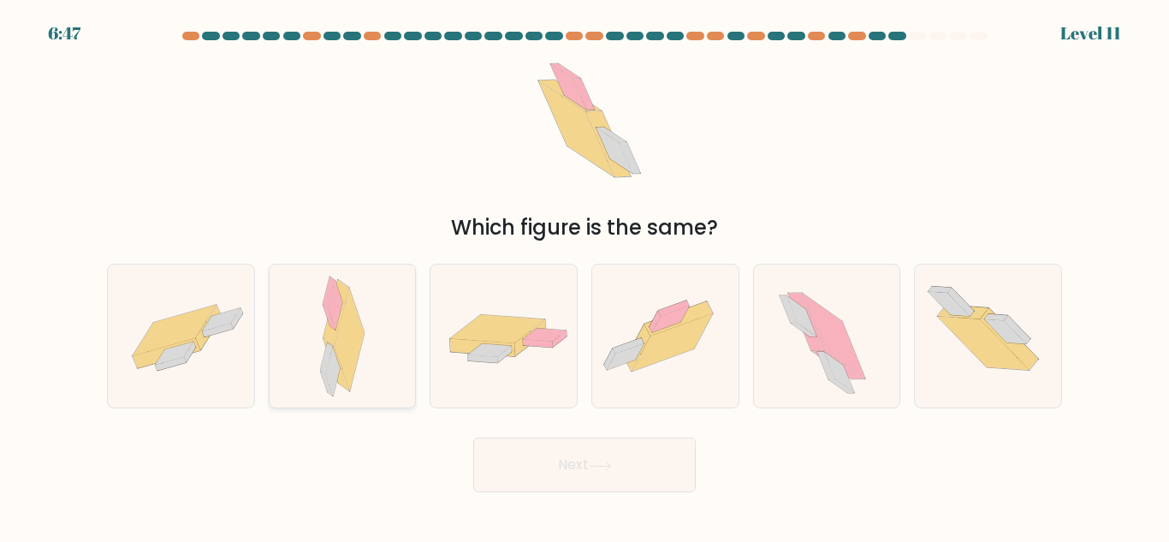
click at [377, 346] on div at bounding box center [343, 336] width 148 height 145
click at [584, 276] on input "b." at bounding box center [584, 273] width 1 height 4
radio input "true"
click at [556, 466] on button "Next" at bounding box center [584, 464] width 222 height 55
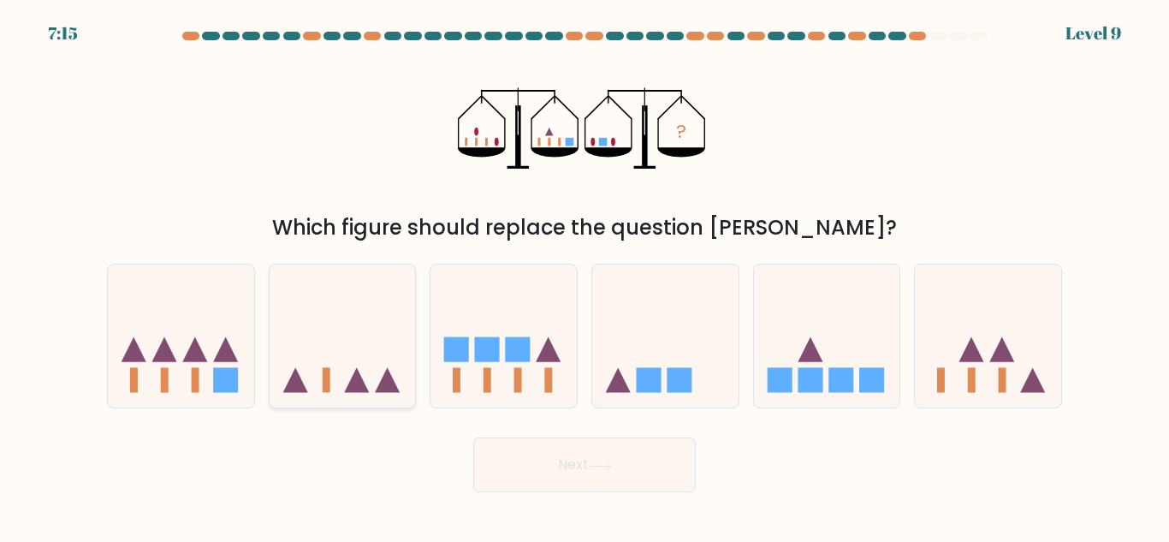
click at [342, 354] on icon at bounding box center [343, 336] width 146 height 121
click at [584, 276] on input "b." at bounding box center [584, 273] width 1 height 4
radio input "true"
click at [572, 437] on div "Next" at bounding box center [585, 460] width 976 height 63
click at [568, 459] on button "Next" at bounding box center [584, 464] width 222 height 55
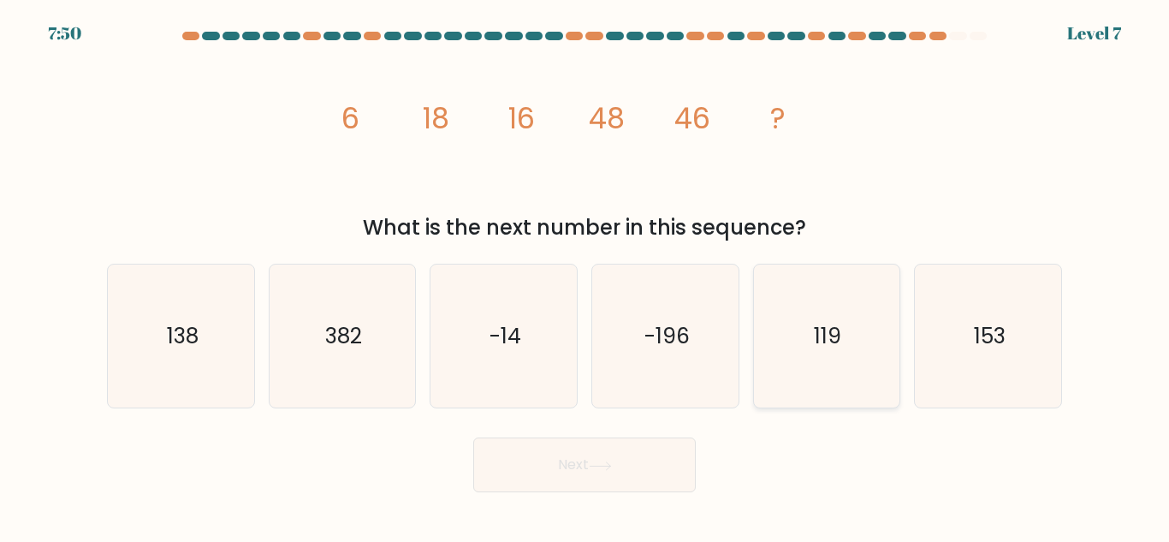
click at [796, 377] on icon "119" at bounding box center [826, 335] width 143 height 143
click at [585, 276] on input "e. 119" at bounding box center [584, 273] width 1 height 4
radio input "true"
click at [594, 457] on button "Next" at bounding box center [584, 464] width 222 height 55
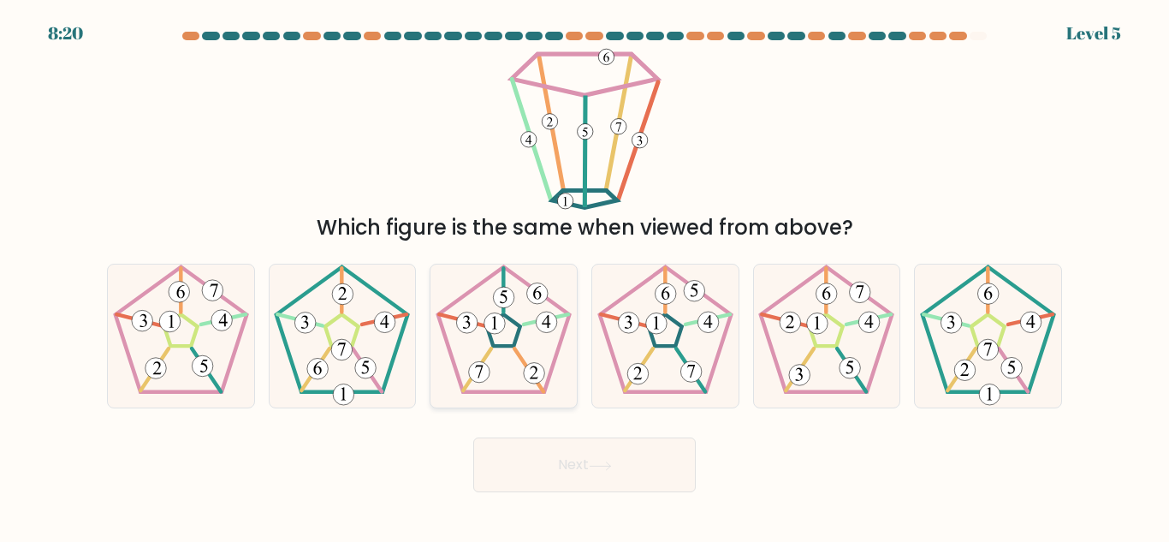
click at [507, 378] on icon at bounding box center [503, 335] width 143 height 143
click at [584, 276] on input "c." at bounding box center [584, 273] width 1 height 4
radio input "true"
drag, startPoint x: 558, startPoint y: 454, endPoint x: 528, endPoint y: 444, distance: 31.4
click at [558, 453] on button "Next" at bounding box center [584, 464] width 222 height 55
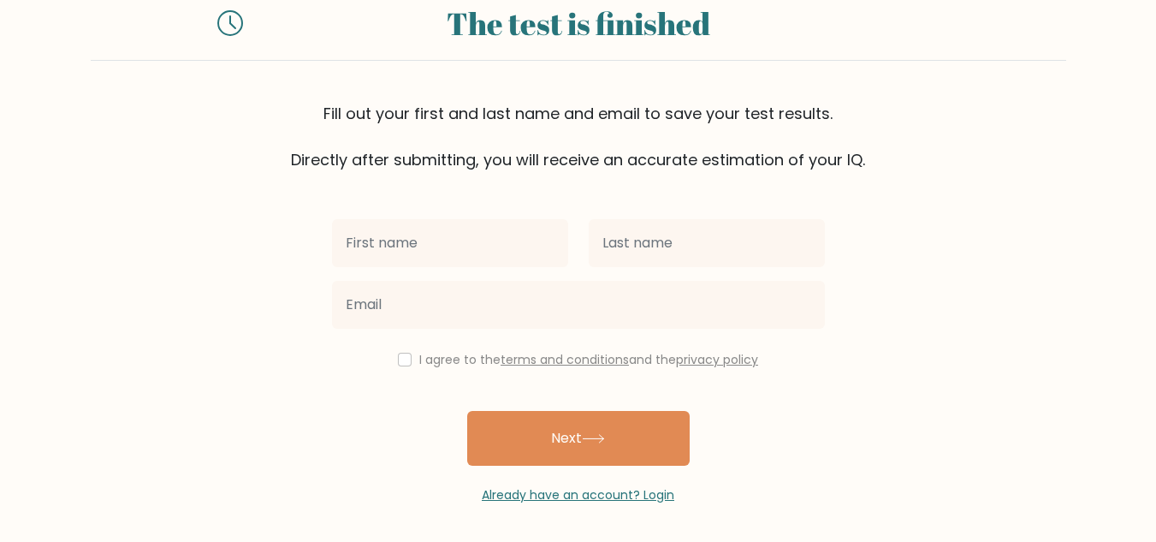
scroll to position [57, 0]
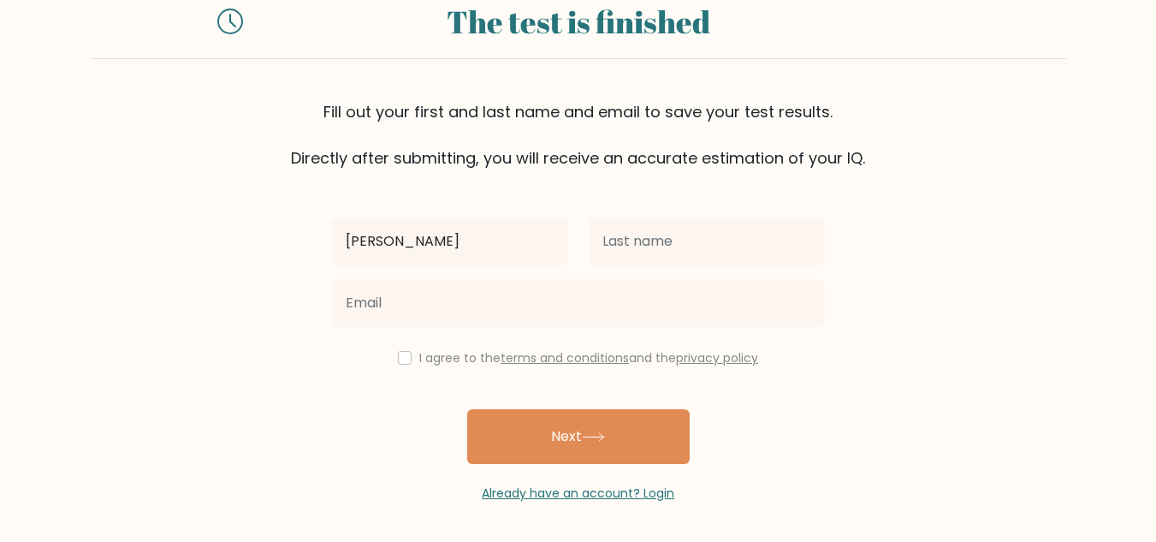
type input "[PERSON_NAME]"
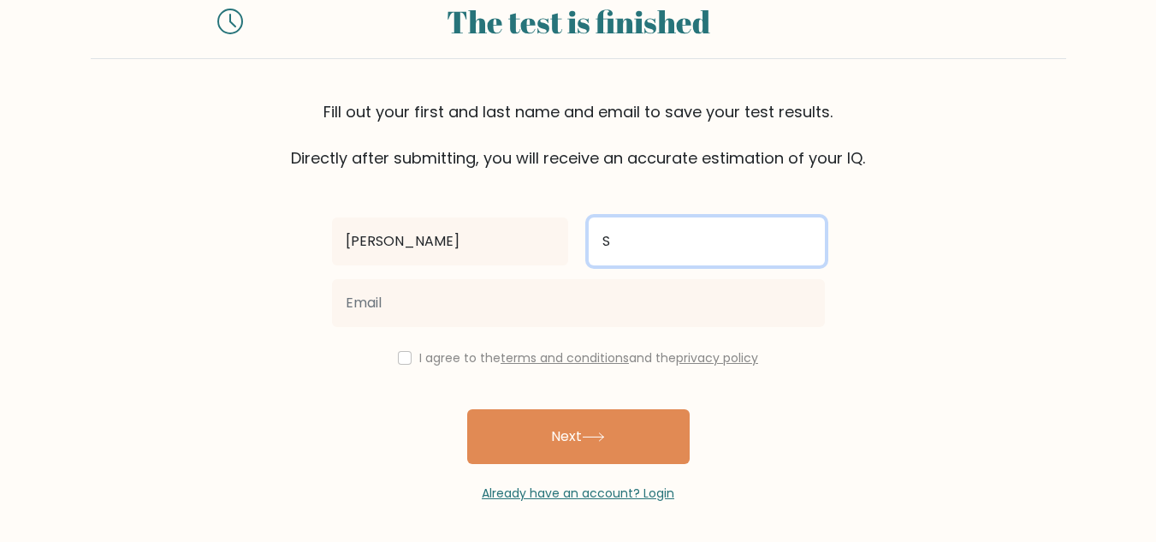
type input "Sinag"
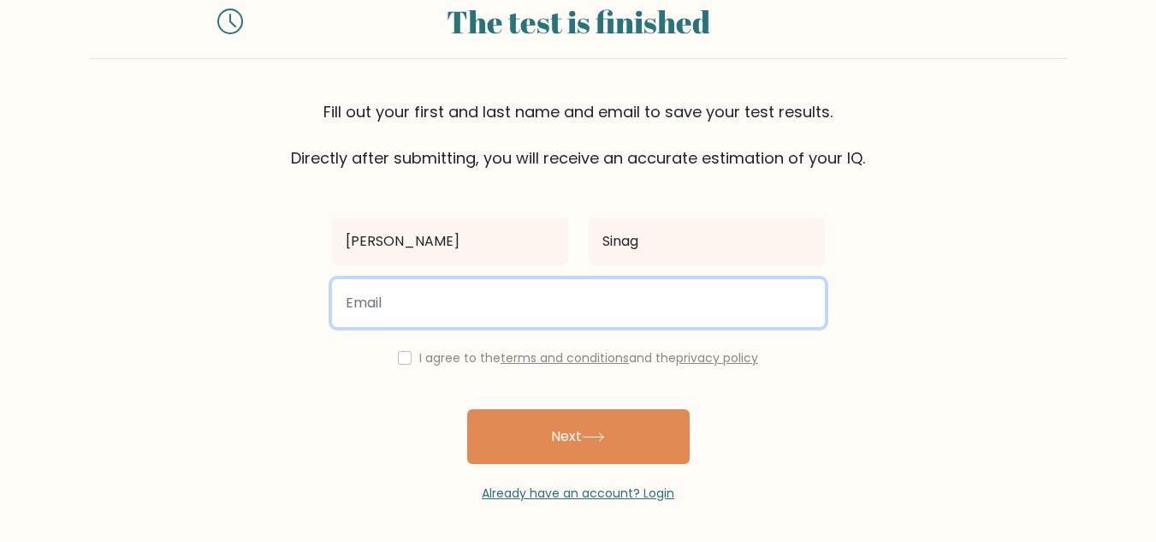
click at [564, 302] on input "email" at bounding box center [578, 303] width 493 height 48
type input "sinag.jerome@gmail.com"
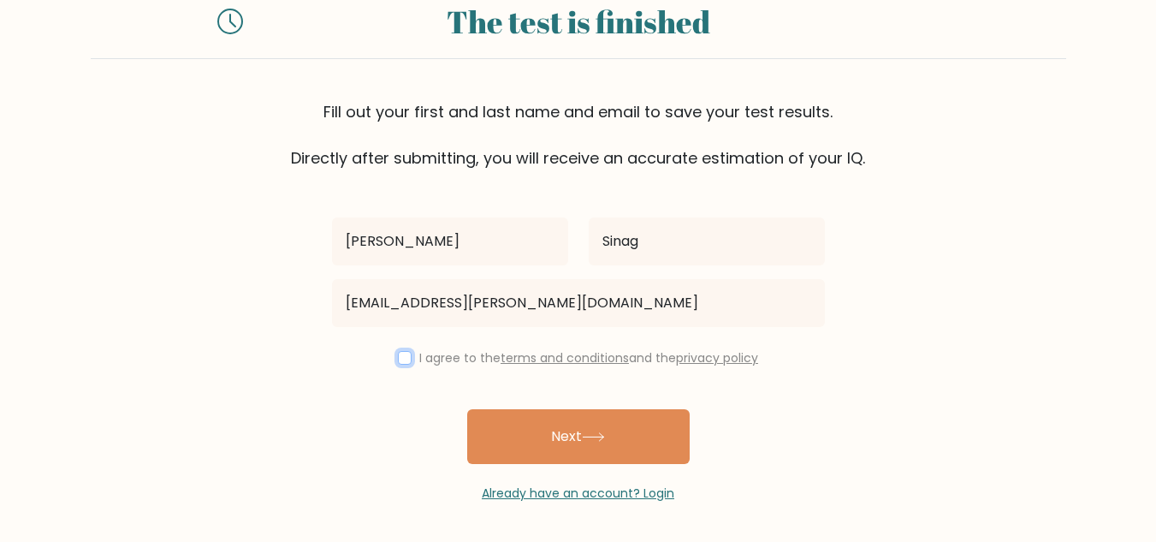
click at [403, 360] on input "checkbox" at bounding box center [405, 358] width 14 height 14
checkbox input "true"
click at [591, 440] on icon at bounding box center [593, 436] width 23 height 9
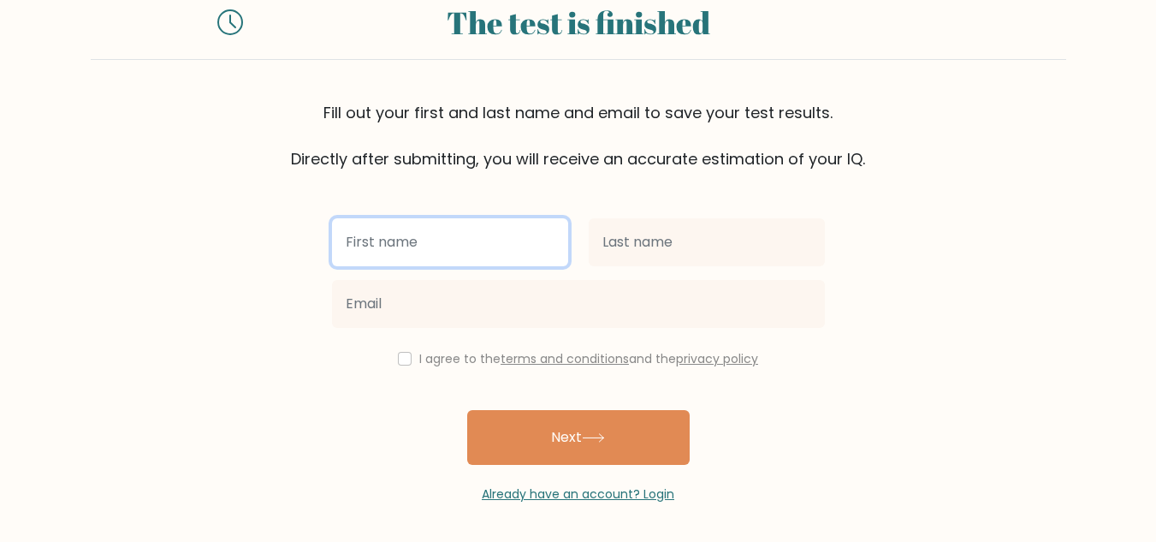
scroll to position [109, 0]
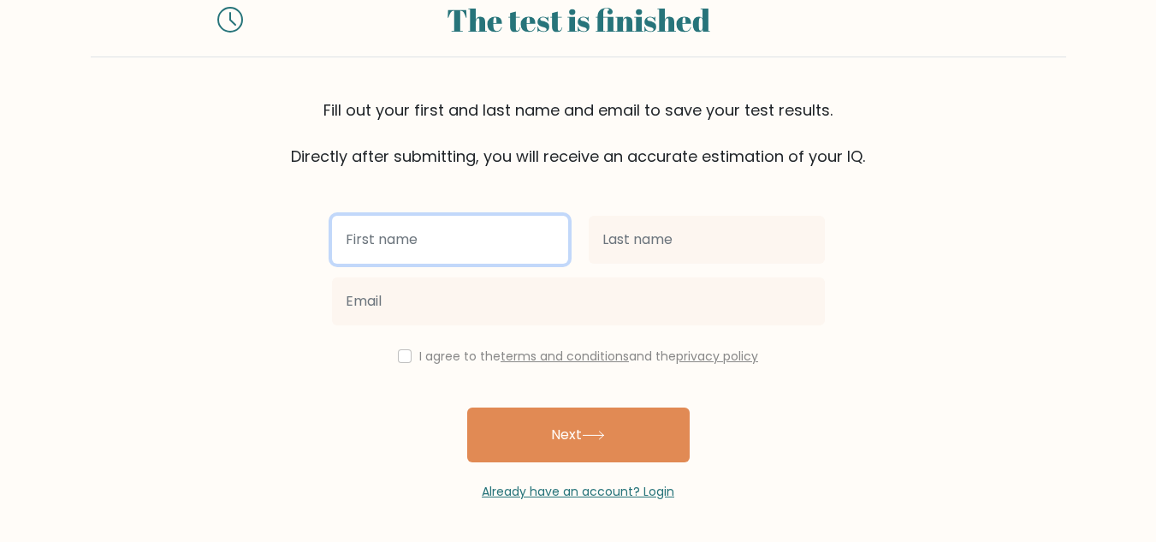
click at [401, 236] on input "text" at bounding box center [450, 240] width 236 height 48
type input "[PERSON_NAME]"
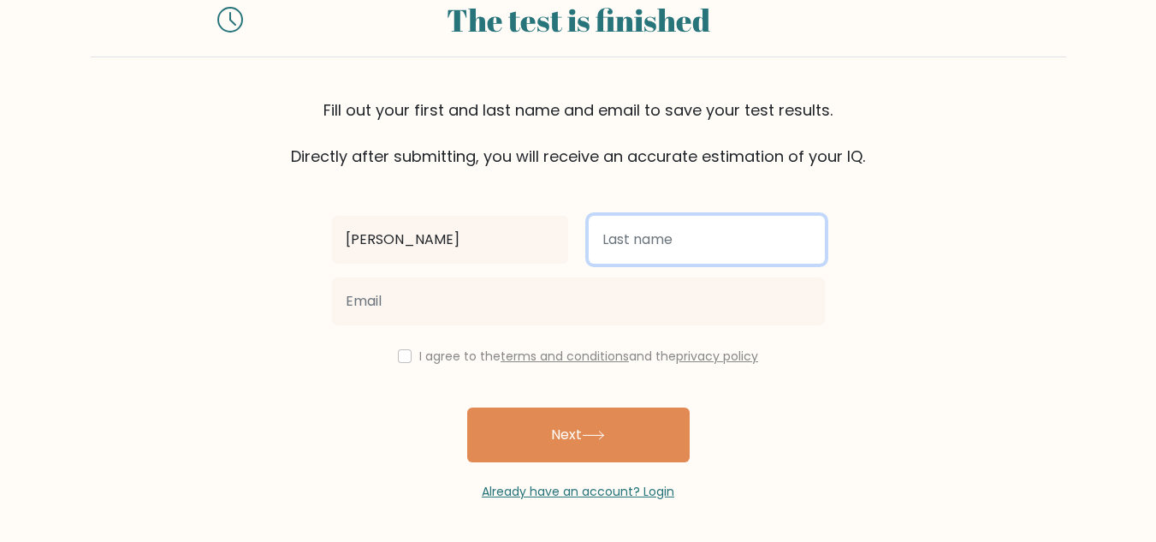
click at [616, 256] on input "text" at bounding box center [707, 240] width 236 height 48
type input "Sinag"
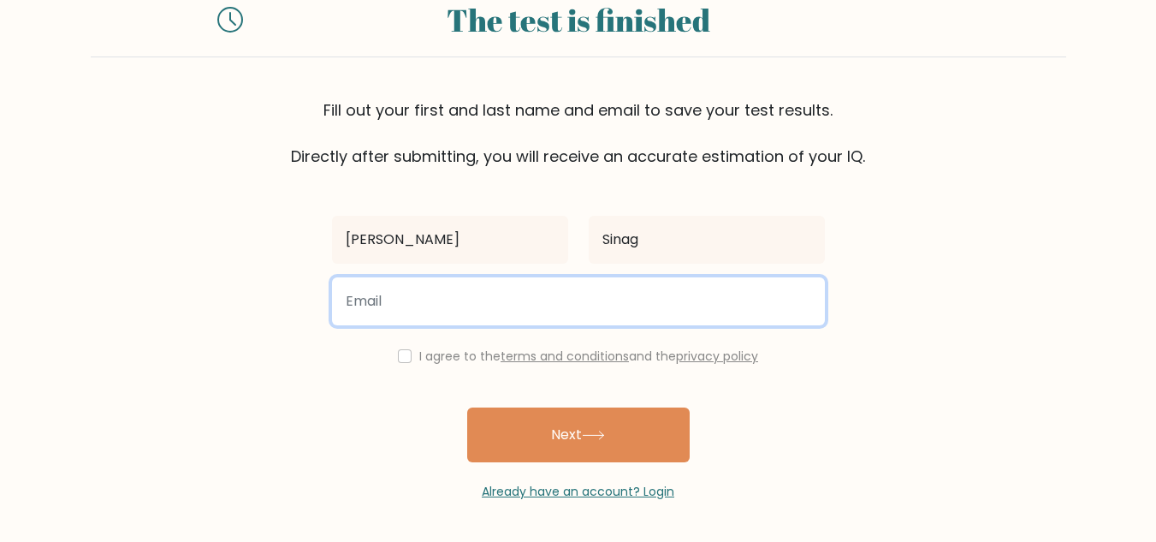
click at [510, 290] on input "email" at bounding box center [578, 301] width 493 height 48
type input "[EMAIL_ADDRESS][PERSON_NAME][DOMAIN_NAME]"
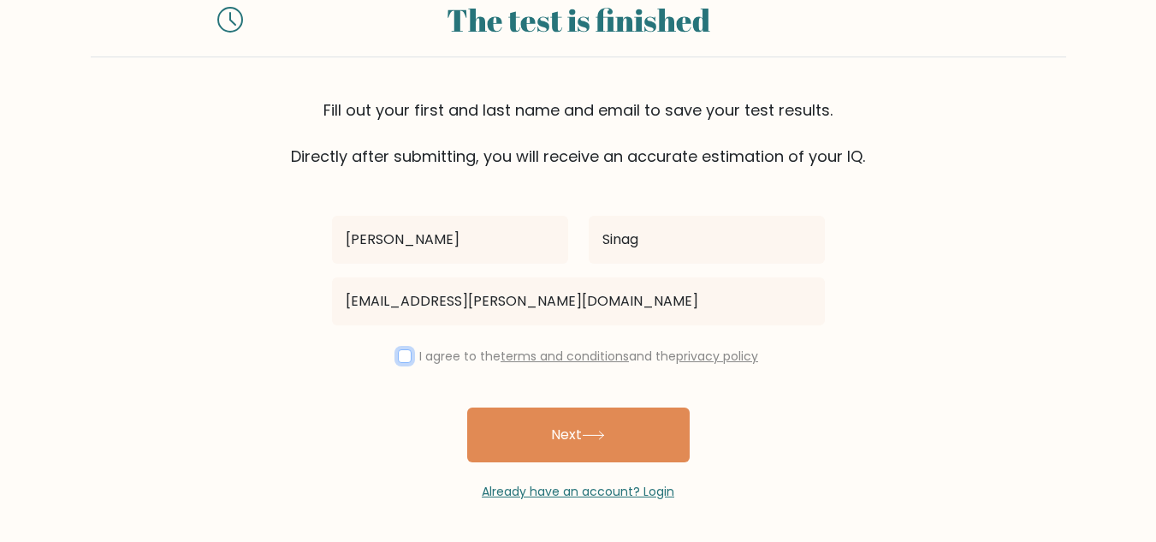
click at [400, 354] on input "checkbox" at bounding box center [405, 356] width 14 height 14
checkbox input "true"
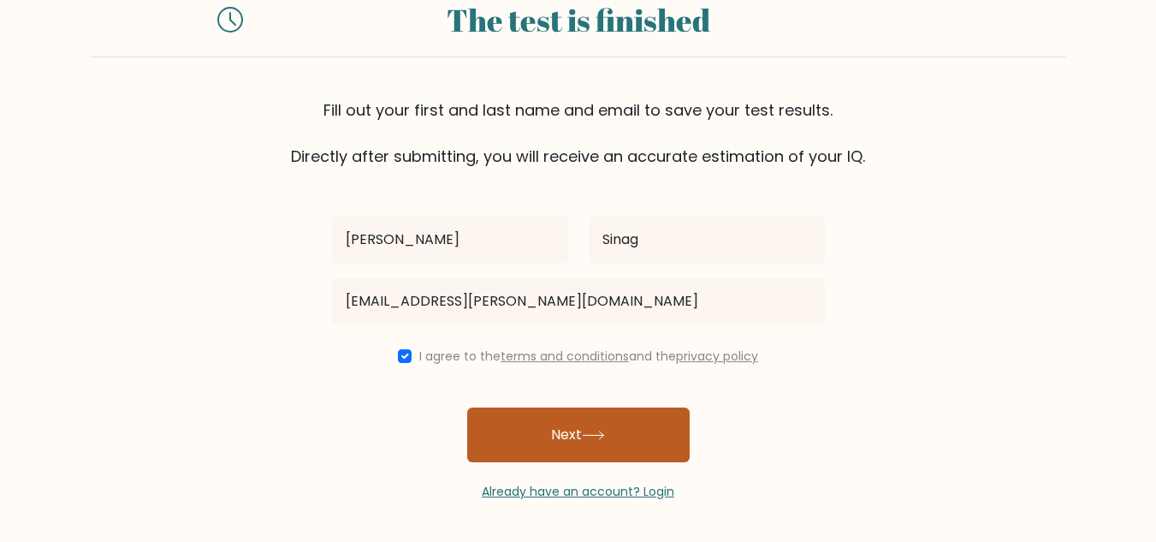
click at [573, 419] on button "Next" at bounding box center [578, 434] width 222 height 55
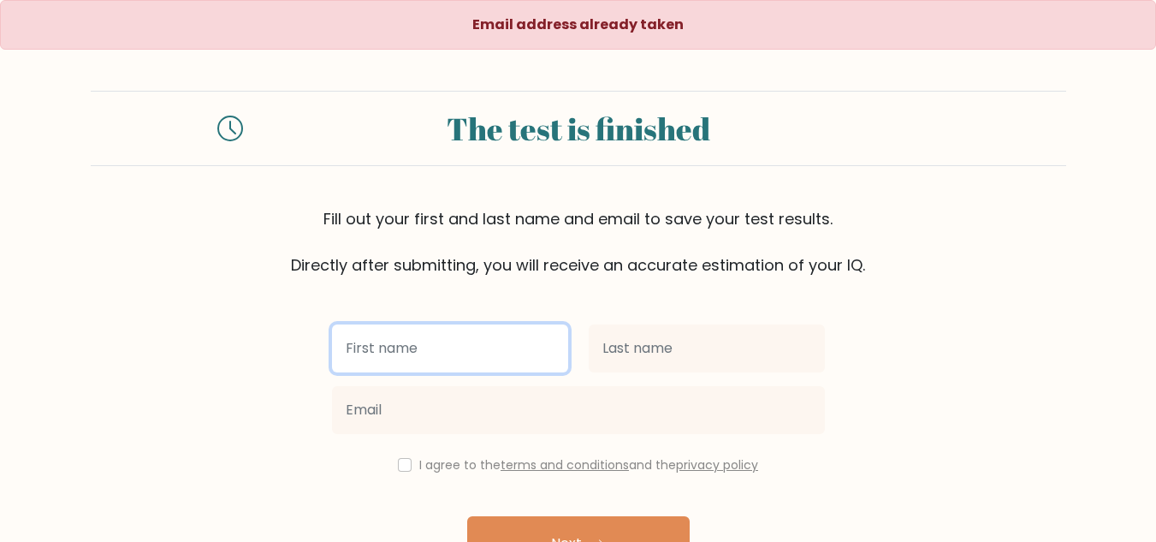
click at [399, 340] on input "text" at bounding box center [450, 348] width 236 height 48
type input "[PERSON_NAME]"
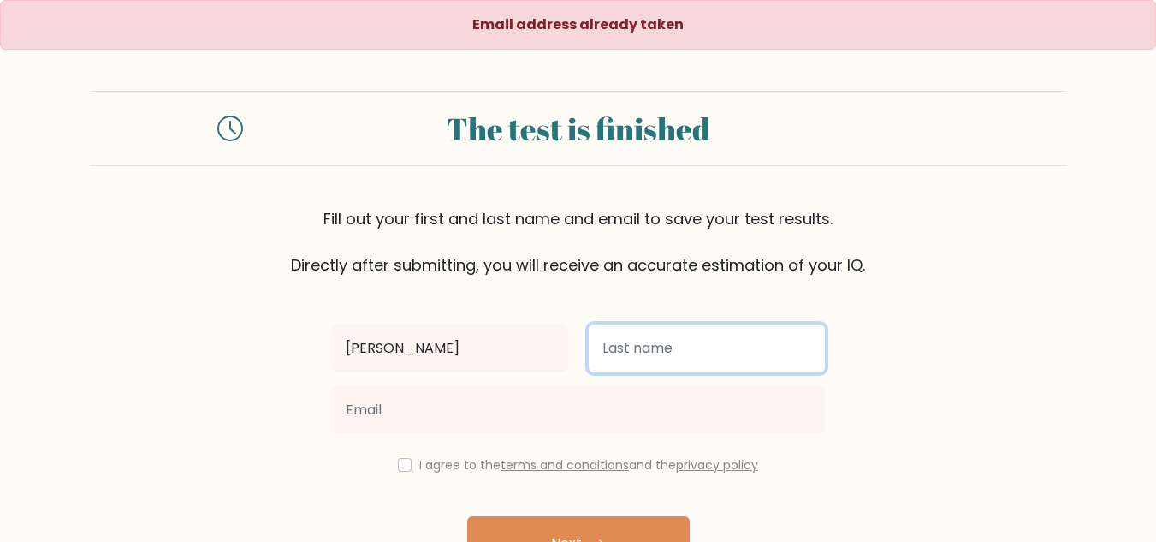
click at [608, 365] on input "text" at bounding box center [707, 348] width 236 height 48
type input "Sinag"
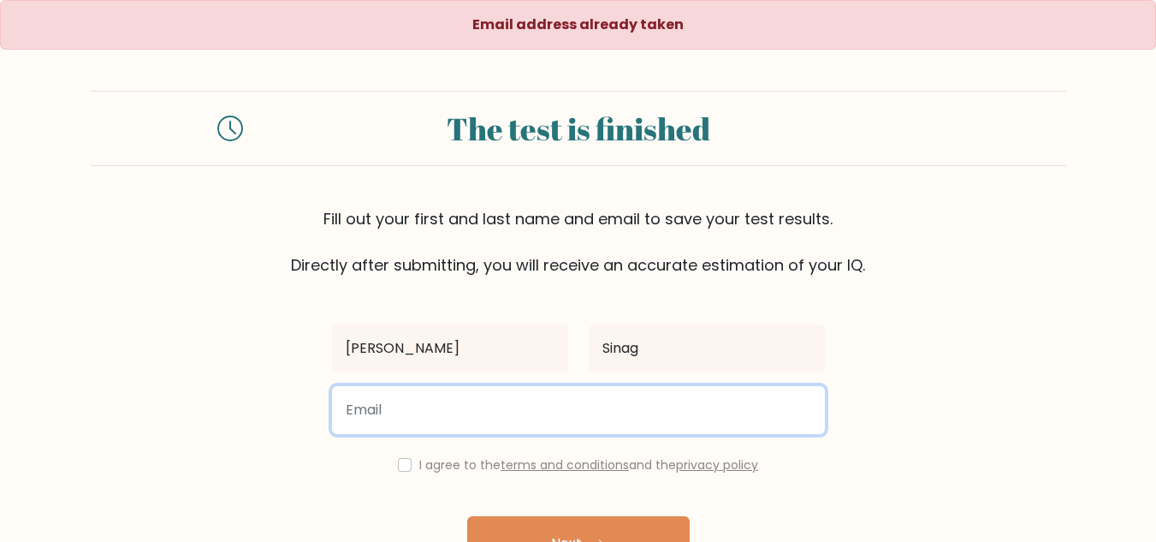
click at [383, 410] on input "email" at bounding box center [578, 410] width 493 height 48
click at [437, 413] on input "email" at bounding box center [578, 410] width 493 height 48
type input "rgbautista0502@gmail.com"
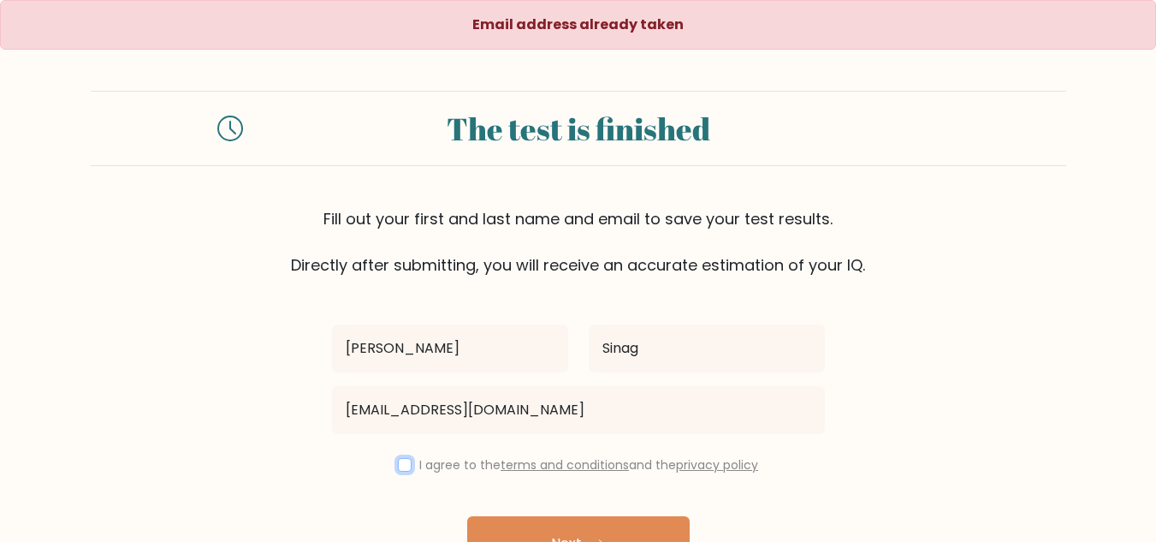
click at [398, 466] on input "checkbox" at bounding box center [405, 465] width 14 height 14
checkbox input "true"
click at [532, 519] on button "Next" at bounding box center [578, 543] width 222 height 55
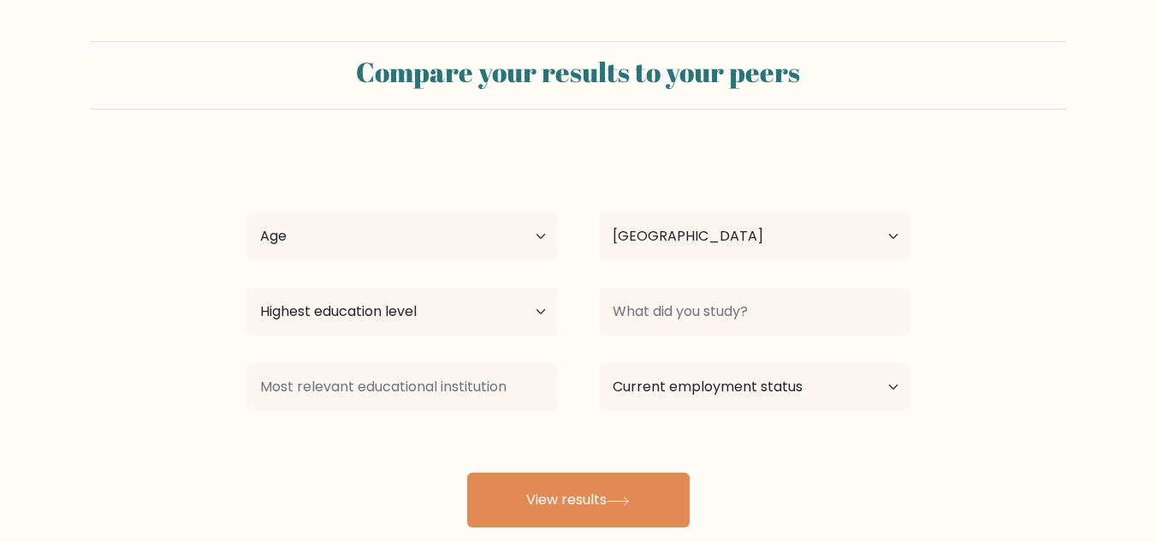
select select "PH"
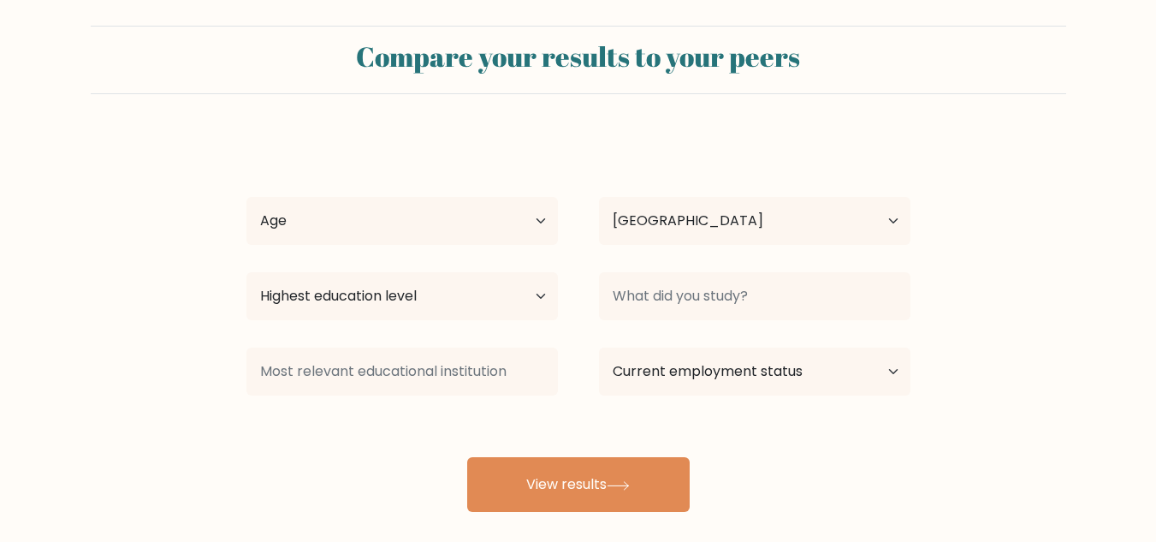
scroll to position [28, 0]
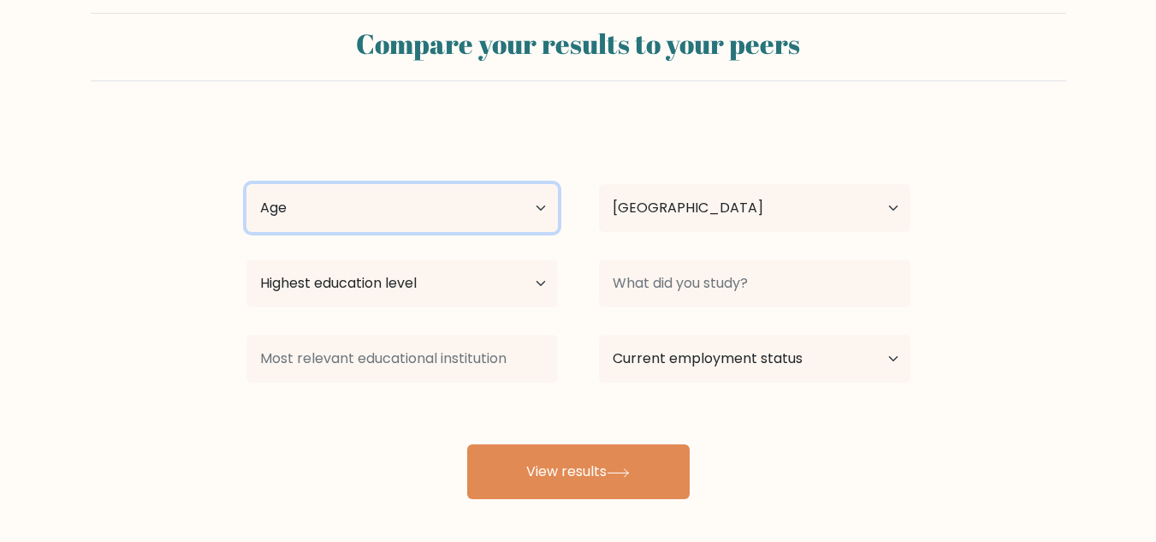
click at [446, 214] on select "Age Under [DEMOGRAPHIC_DATA] [DEMOGRAPHIC_DATA] [DEMOGRAPHIC_DATA] [DEMOGRAPHIC…" at bounding box center [401, 208] width 311 height 48
click at [246, 184] on select "Age Under [DEMOGRAPHIC_DATA] [DEMOGRAPHIC_DATA] [DEMOGRAPHIC_DATA] [DEMOGRAPHIC…" at bounding box center [401, 208] width 311 height 48
click at [365, 223] on select "Age Under [DEMOGRAPHIC_DATA] [DEMOGRAPHIC_DATA] [DEMOGRAPHIC_DATA] [DEMOGRAPHIC…" at bounding box center [401, 208] width 311 height 48
select select "25_34"
click at [246, 184] on select "Age Under [DEMOGRAPHIC_DATA] [DEMOGRAPHIC_DATA] [DEMOGRAPHIC_DATA] [DEMOGRAPHIC…" at bounding box center [401, 208] width 311 height 48
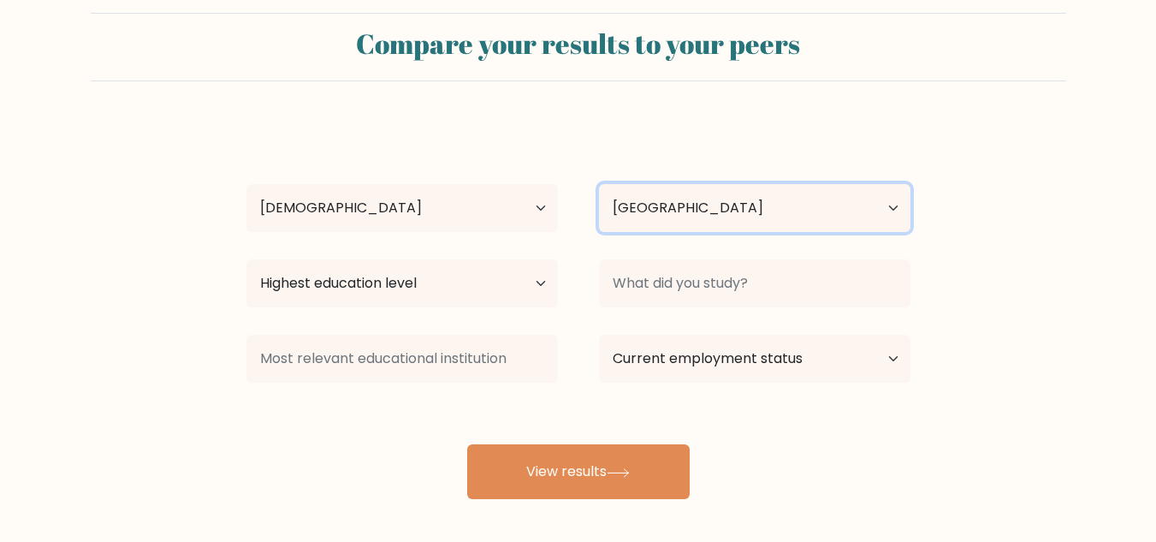
drag, startPoint x: 652, startPoint y: 222, endPoint x: 643, endPoint y: 231, distance: 12.1
click at [652, 222] on select "Country [GEOGRAPHIC_DATA] [GEOGRAPHIC_DATA] [GEOGRAPHIC_DATA] [US_STATE] [GEOGR…" at bounding box center [754, 208] width 311 height 48
click at [535, 246] on div "[PERSON_NAME] Age Under [DEMOGRAPHIC_DATA] [DEMOGRAPHIC_DATA] [DEMOGRAPHIC_DATA…" at bounding box center [578, 310] width 685 height 377
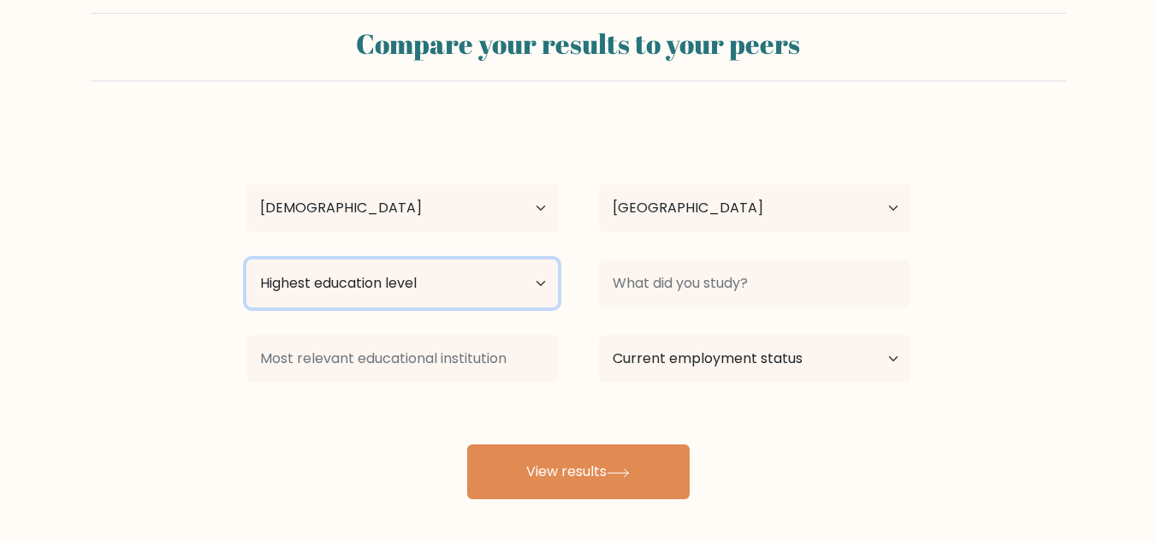
click at [461, 282] on select "Highest education level No schooling Primary Lower Secondary Upper Secondary Oc…" at bounding box center [401, 283] width 311 height 48
select select "bachelors_degree"
click at [246, 259] on select "Highest education level No schooling Primary Lower Secondary Upper Secondary Oc…" at bounding box center [401, 283] width 311 height 48
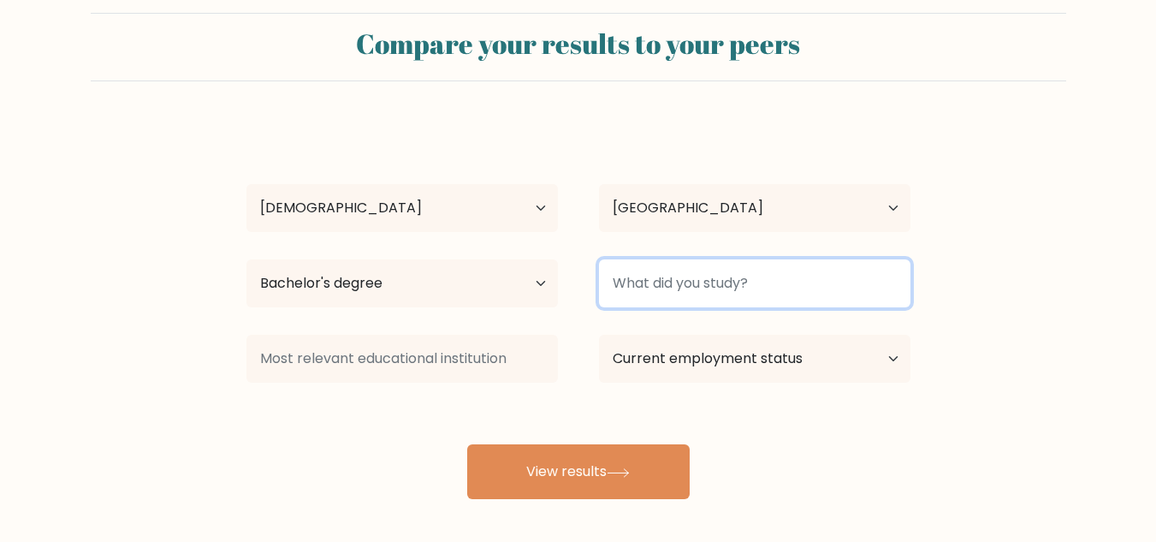
click at [667, 299] on input at bounding box center [754, 283] width 311 height 48
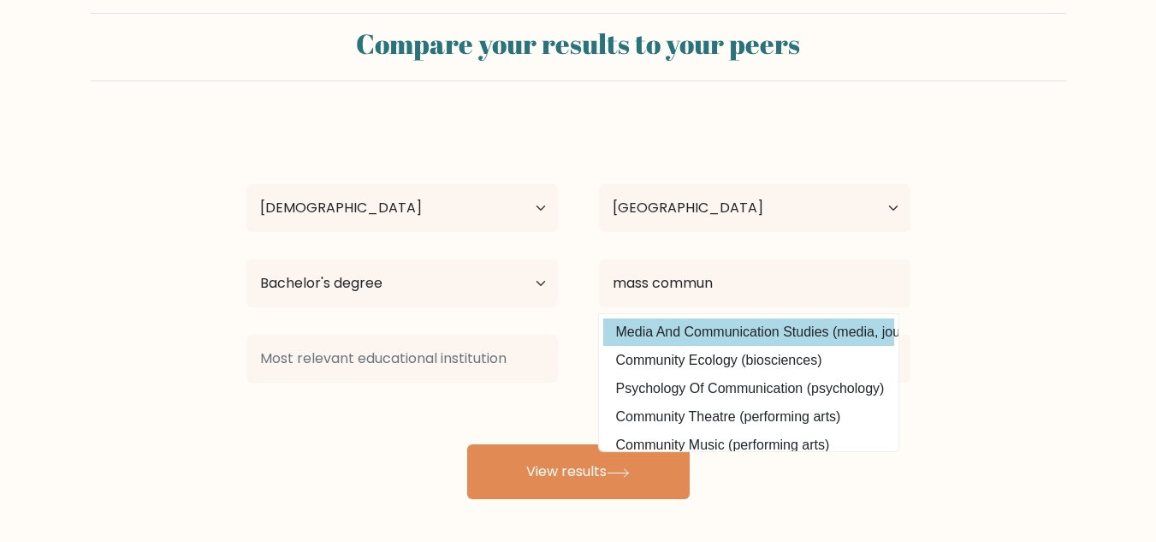
click at [679, 333] on option "Media And Communication Studies (media, journalism and communications)" at bounding box center [748, 331] width 291 height 27
type input "Media And Communication Studies"
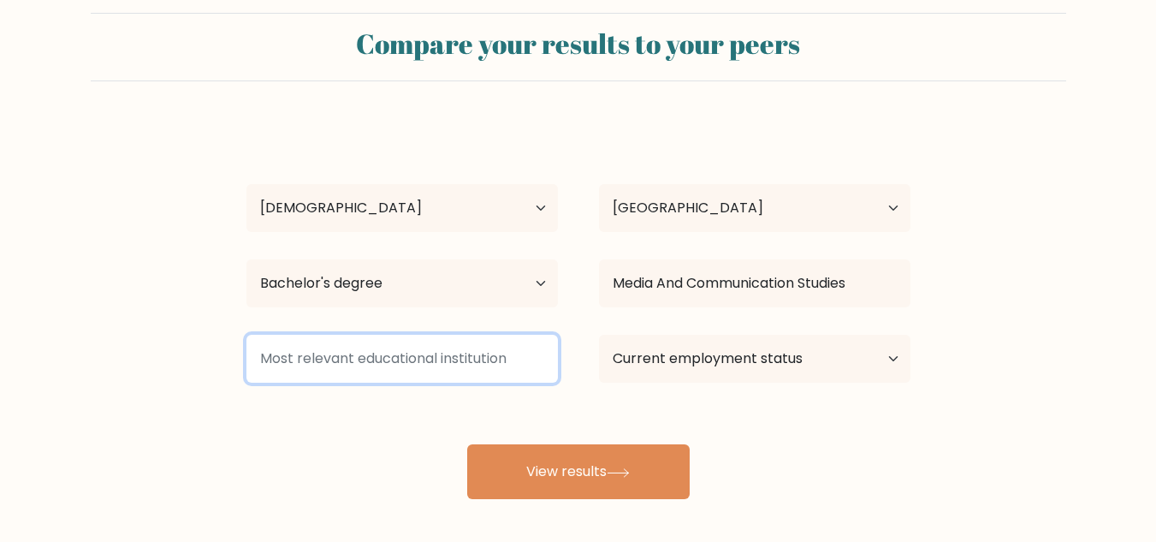
click at [474, 362] on input at bounding box center [401, 359] width 311 height 48
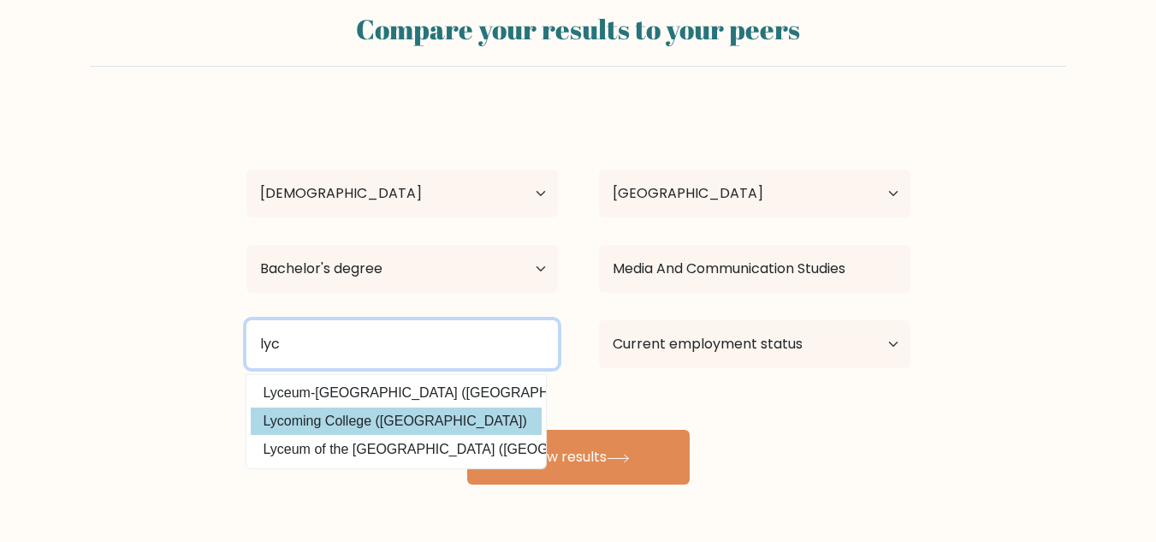
scroll to position [57, 0]
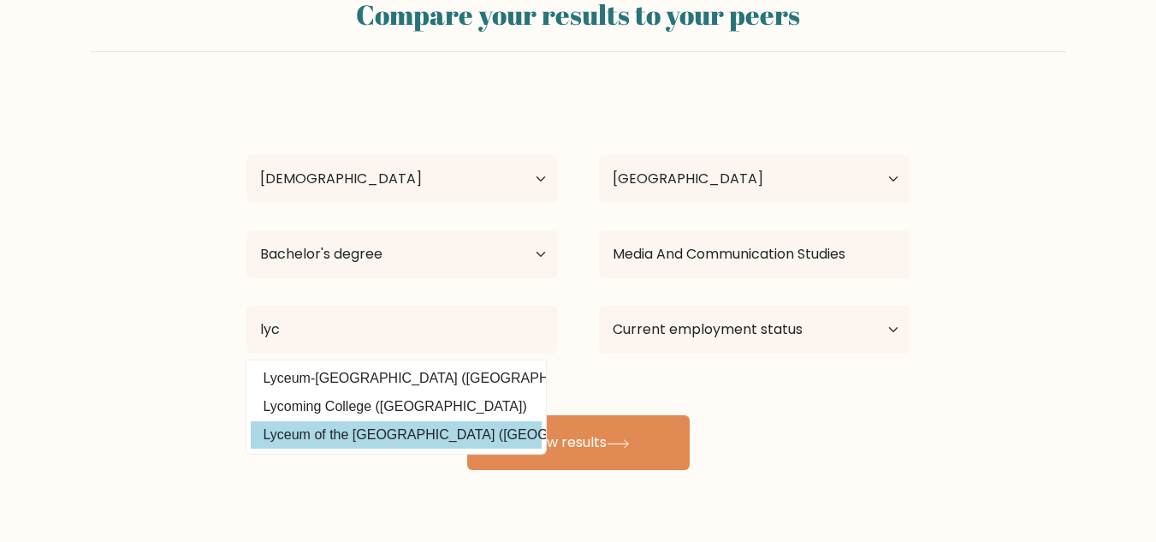
click at [452, 432] on option "Lyceum of the [GEOGRAPHIC_DATA] ([GEOGRAPHIC_DATA])" at bounding box center [396, 434] width 291 height 27
type input "Lyceum of the [GEOGRAPHIC_DATA]"
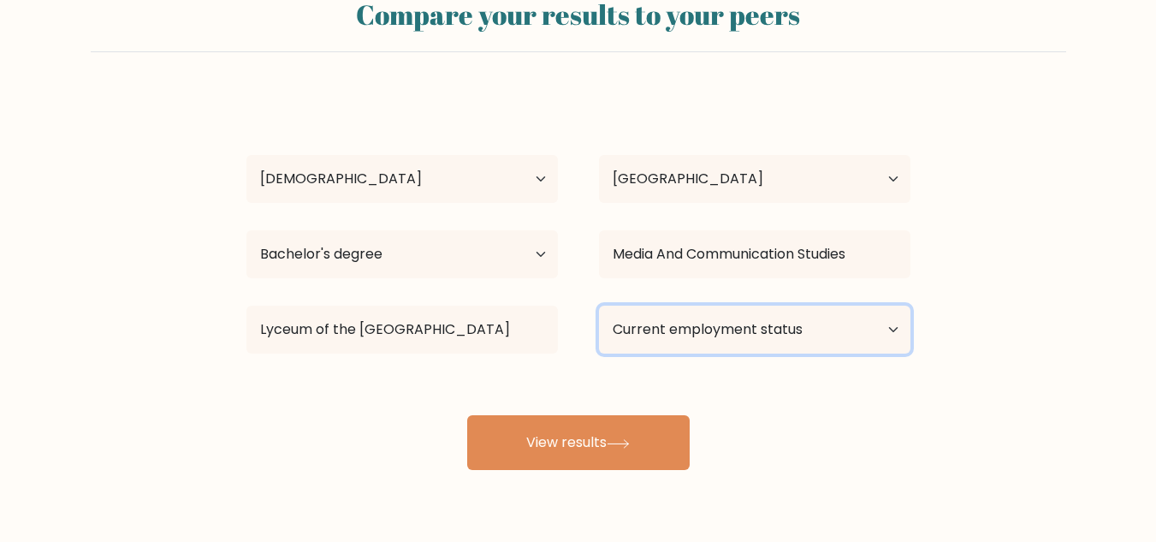
click at [679, 334] on select "Current employment status Employed Student Retired Other / prefer not to answer" at bounding box center [754, 329] width 311 height 48
click at [599, 305] on select "Current employment status Employed Student Retired Other / prefer not to answer" at bounding box center [754, 329] width 311 height 48
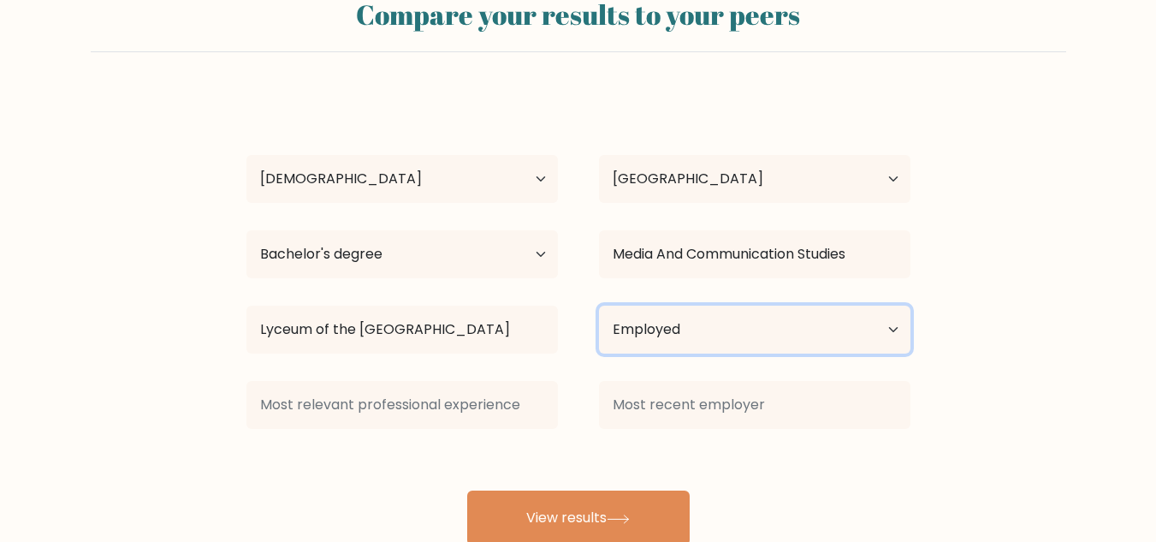
click at [663, 332] on select "Current employment status Employed Student Retired Other / prefer not to answer" at bounding box center [754, 329] width 311 height 48
select select "other"
click at [599, 305] on select "Current employment status Employed Student Retired Other / prefer not to answer" at bounding box center [754, 329] width 311 height 48
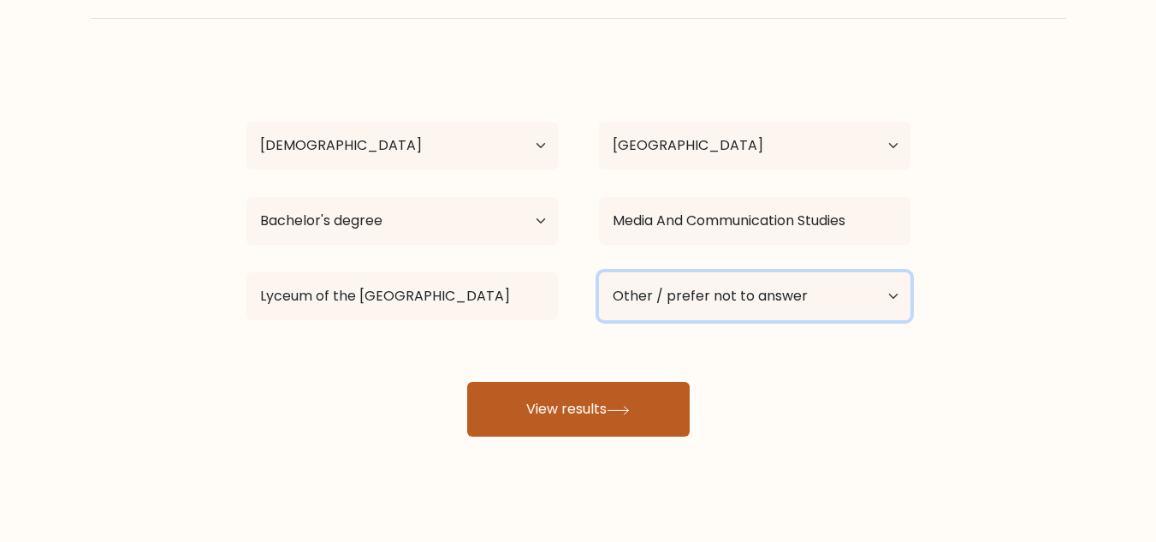
scroll to position [107, 0]
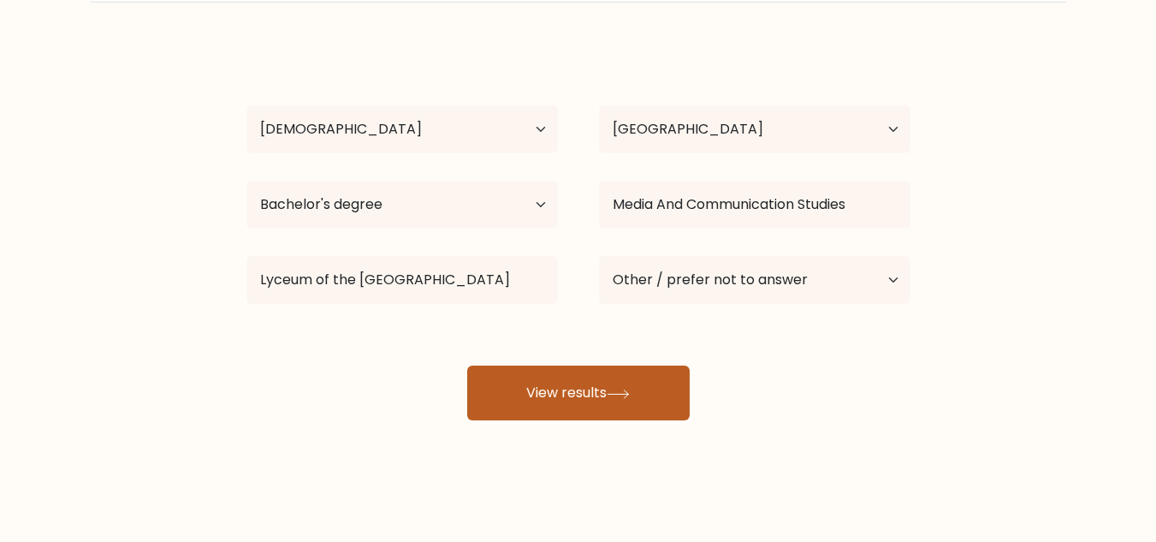
click at [557, 400] on button "View results" at bounding box center [578, 392] width 222 height 55
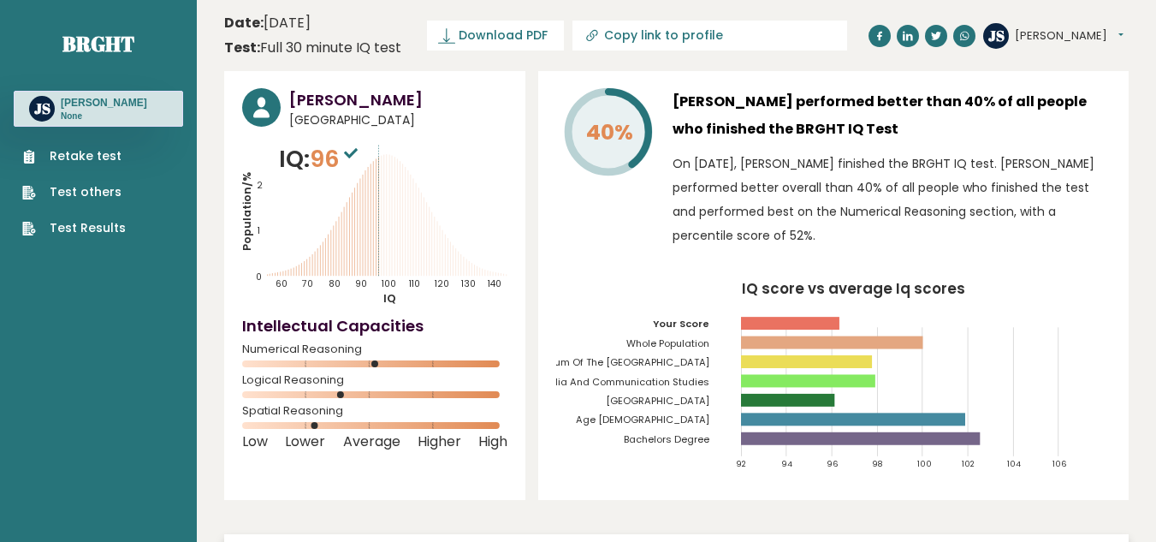
click at [1022, 254] on div "[PERSON_NAME] performed better than 40% of all people who finished the BRGHT IQ…" at bounding box center [892, 172] width 438 height 168
